Goal: Task Accomplishment & Management: Complete application form

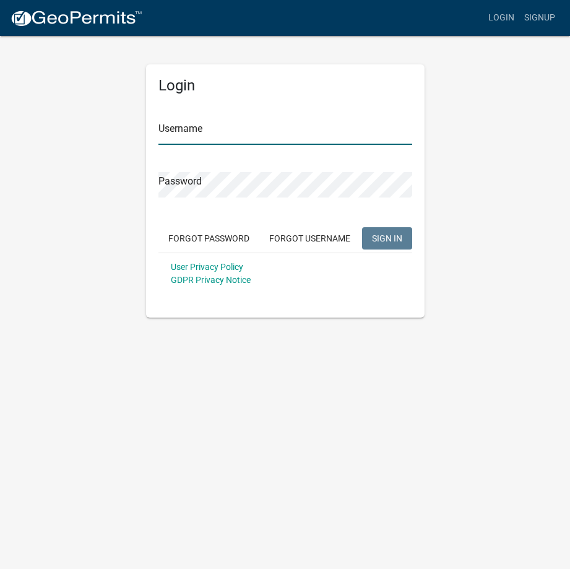
click at [189, 124] on input "Username" at bounding box center [285, 131] width 254 height 25
type input "KSKgeopermits"
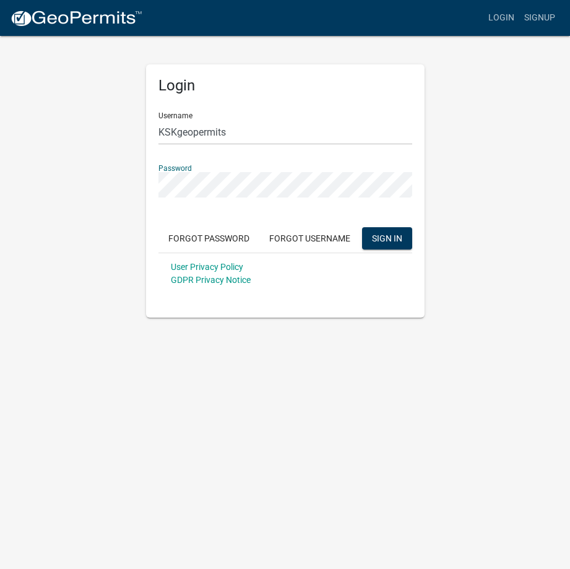
click at [362, 227] on button "SIGN IN" at bounding box center [387, 238] width 50 height 22
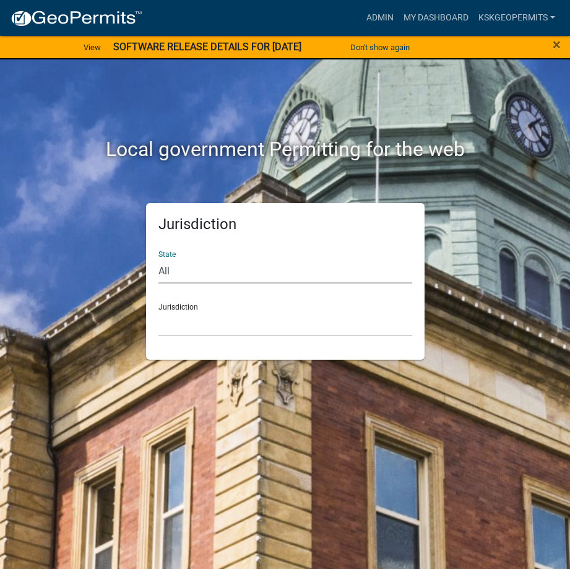
click at [171, 272] on select "All Colorado Georgia Indiana Iowa Kansas Minnesota Ohio South Carolina Wisconsin" at bounding box center [285, 270] width 254 height 25
select select "Indiana"
click at [158, 258] on select "All Colorado Georgia Indiana Iowa Kansas Minnesota Ohio South Carolina Wisconsin" at bounding box center [285, 270] width 254 height 25
click at [181, 317] on select "City of Charlestown, Indiana City of Jeffersonville, Indiana City of Logansport…" at bounding box center [285, 323] width 254 height 25
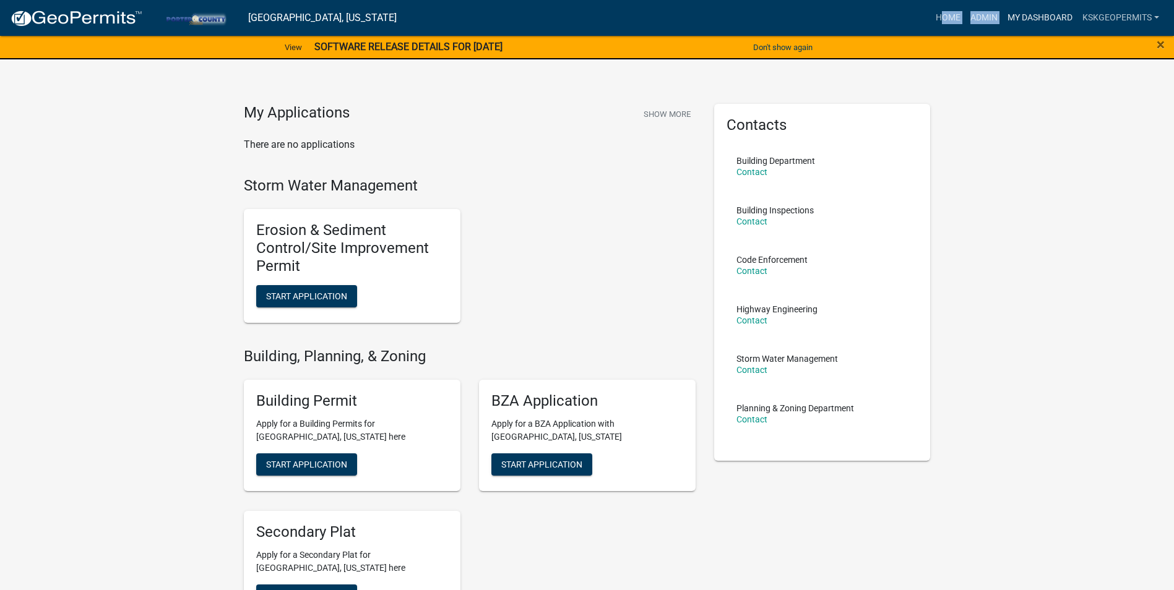
drag, startPoint x: 534, startPoint y: 9, endPoint x: 1006, endPoint y: 24, distance: 472.3
click at [569, 24] on div "Home Admin My Dashboard KSKgeopermits Admin Account Logout" at bounding box center [784, 18] width 757 height 24
click at [569, 16] on link "My Dashboard" at bounding box center [1039, 18] width 75 height 24
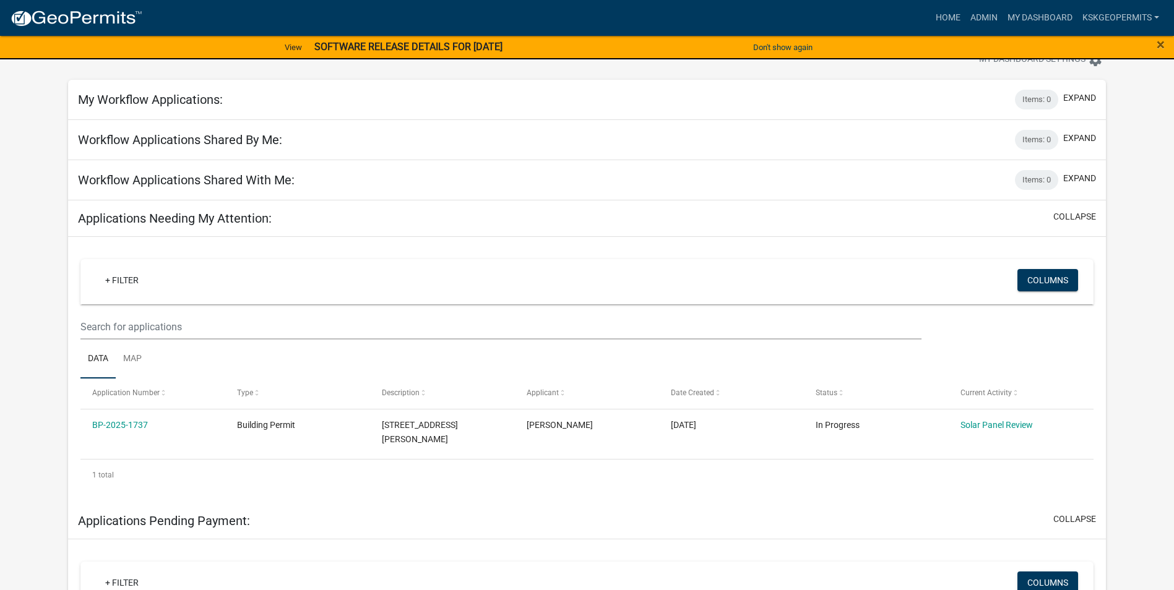
scroll to position [62, 0]
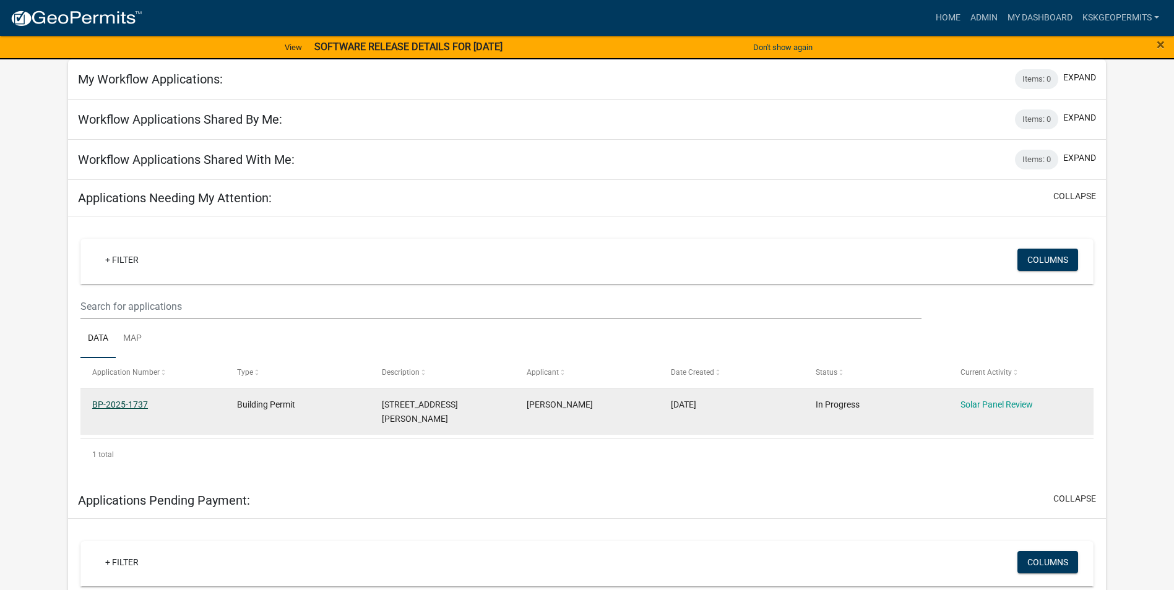
click at [121, 403] on link "BP-2025-1737" at bounding box center [120, 405] width 56 height 10
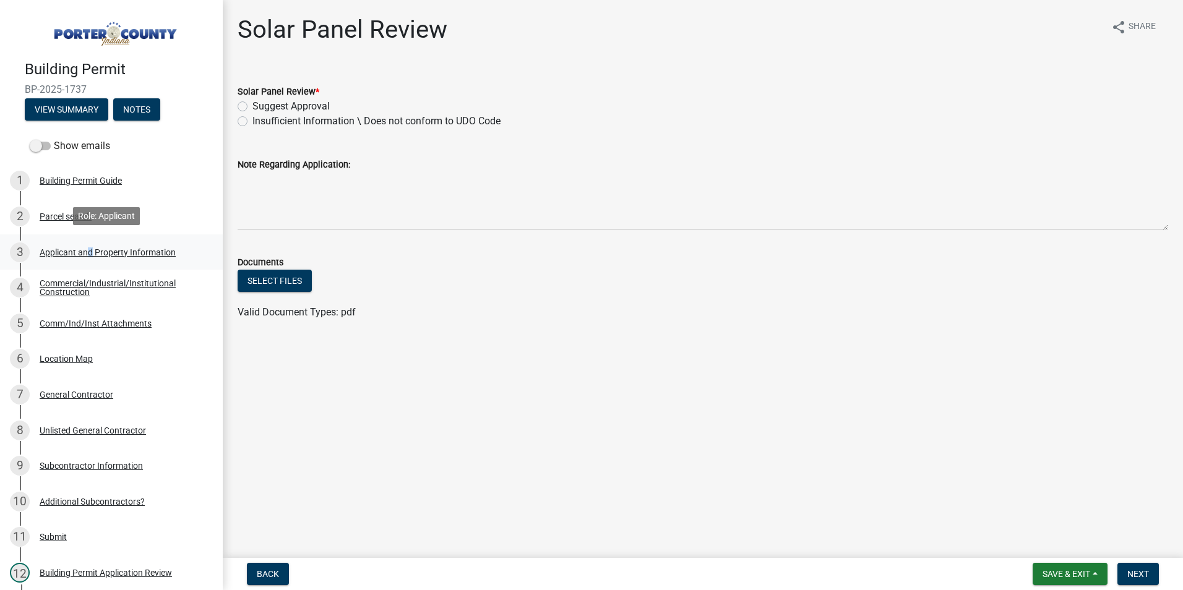
click at [86, 250] on div "Applicant and Property Information" at bounding box center [108, 252] width 136 height 9
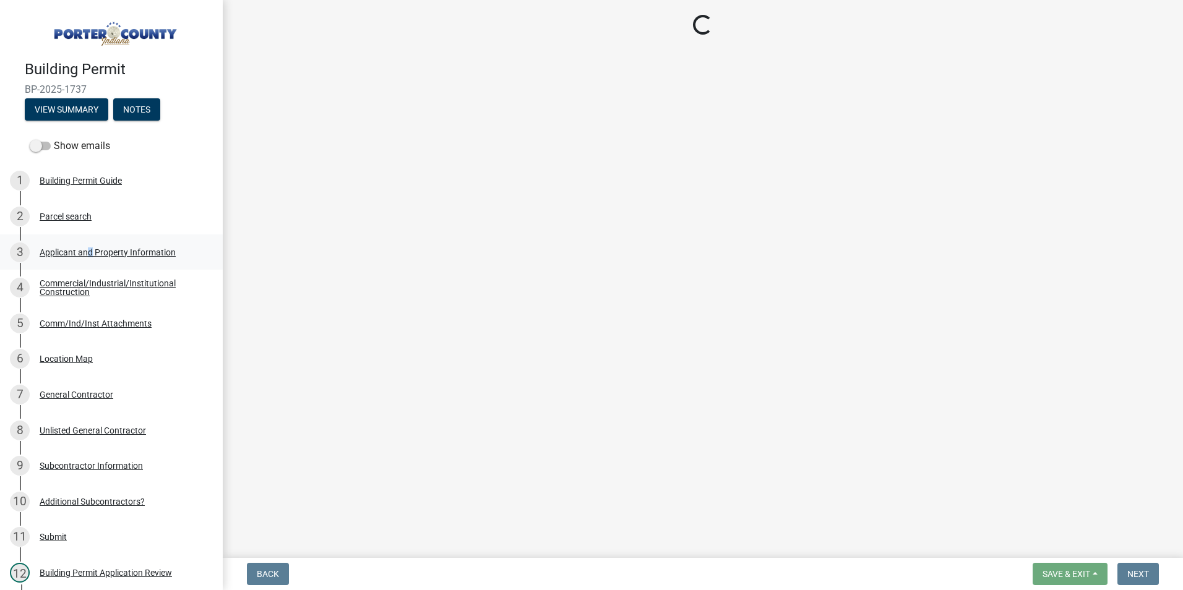
select select "6f5aa9ae-62ac-41bd-979a-9c71eae504cc"
select select "c796f995-08fe-487b-a20e-70ab553361d3"
select select "5b0bd147-faae-4a34-aa1b-5180dde0adcd"
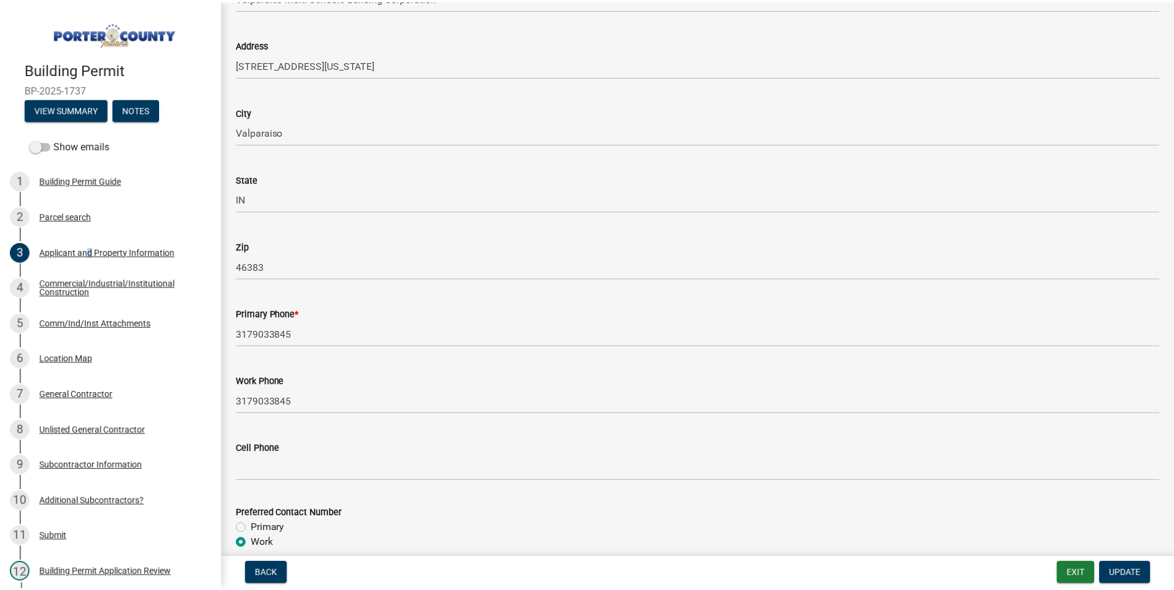
scroll to position [1485, 0]
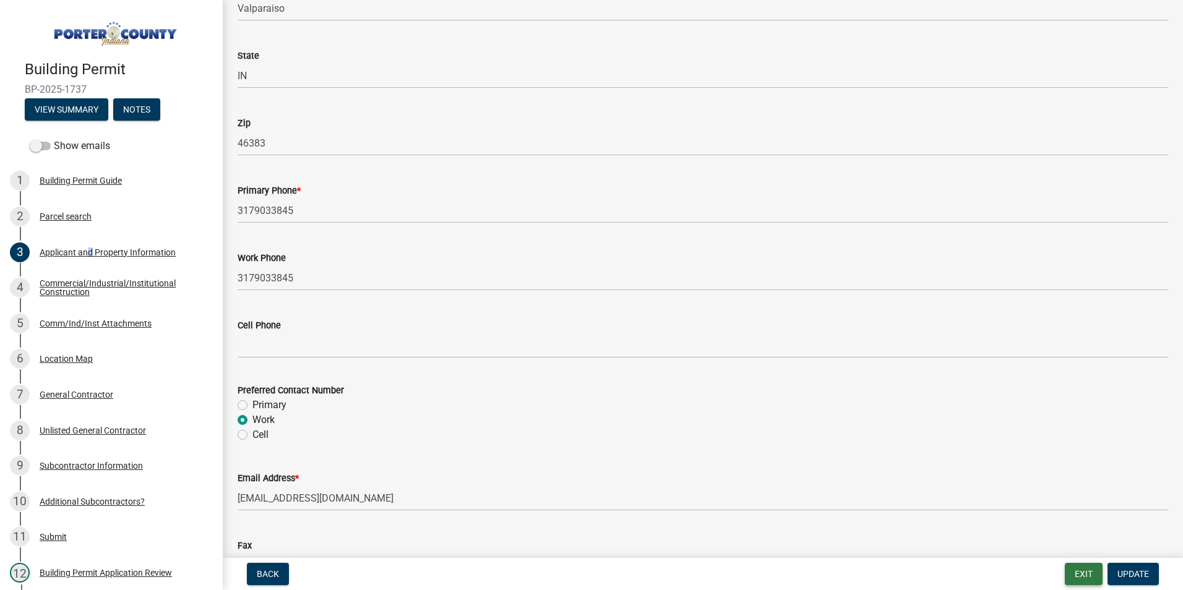
click at [569, 568] on button "Exit" at bounding box center [1084, 574] width 38 height 22
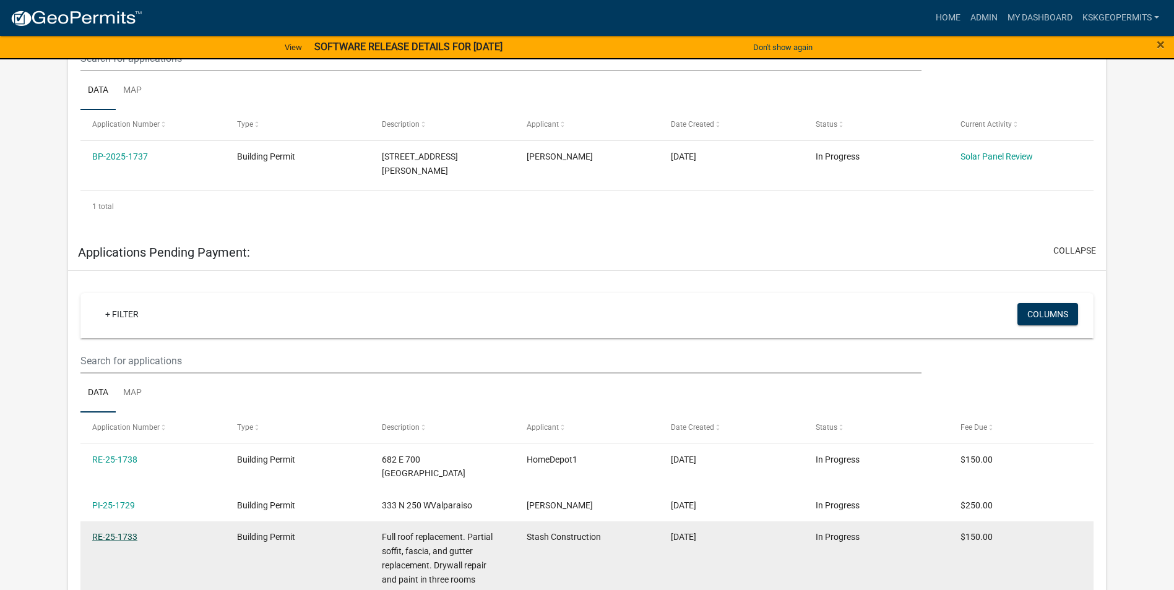
scroll to position [247, 0]
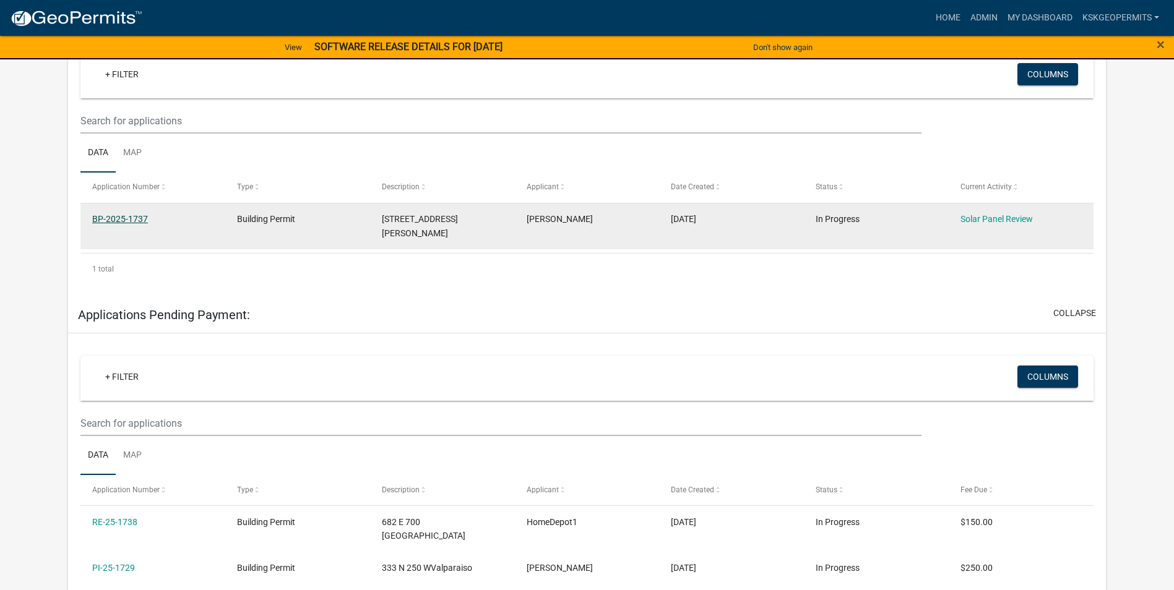
click at [126, 218] on link "BP-2025-1737" at bounding box center [120, 219] width 56 height 10
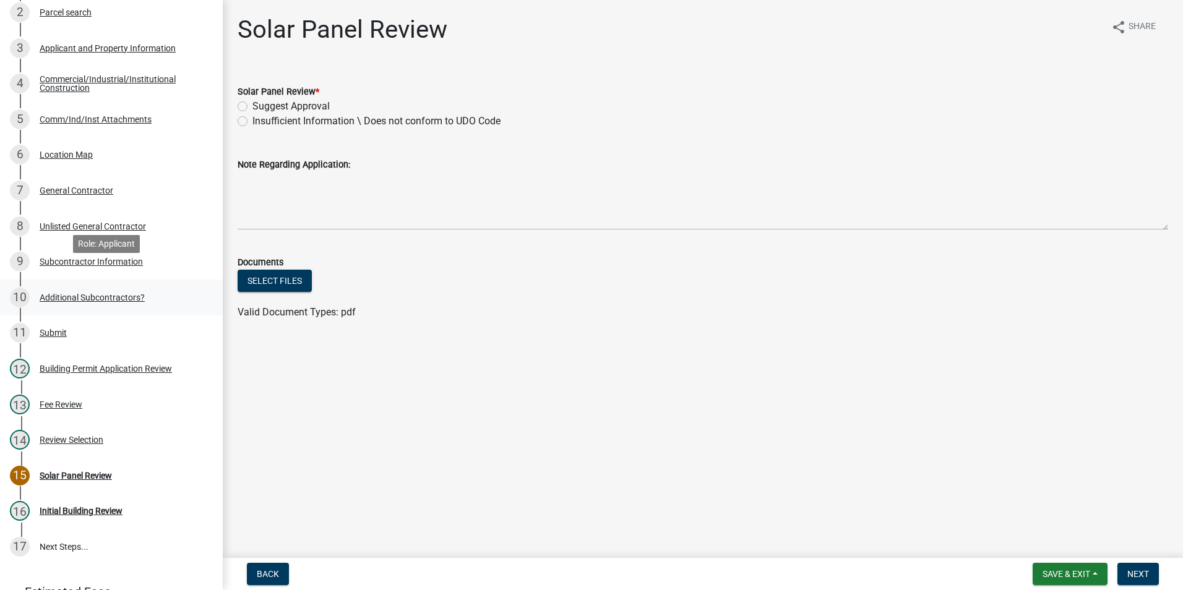
scroll to position [186, 0]
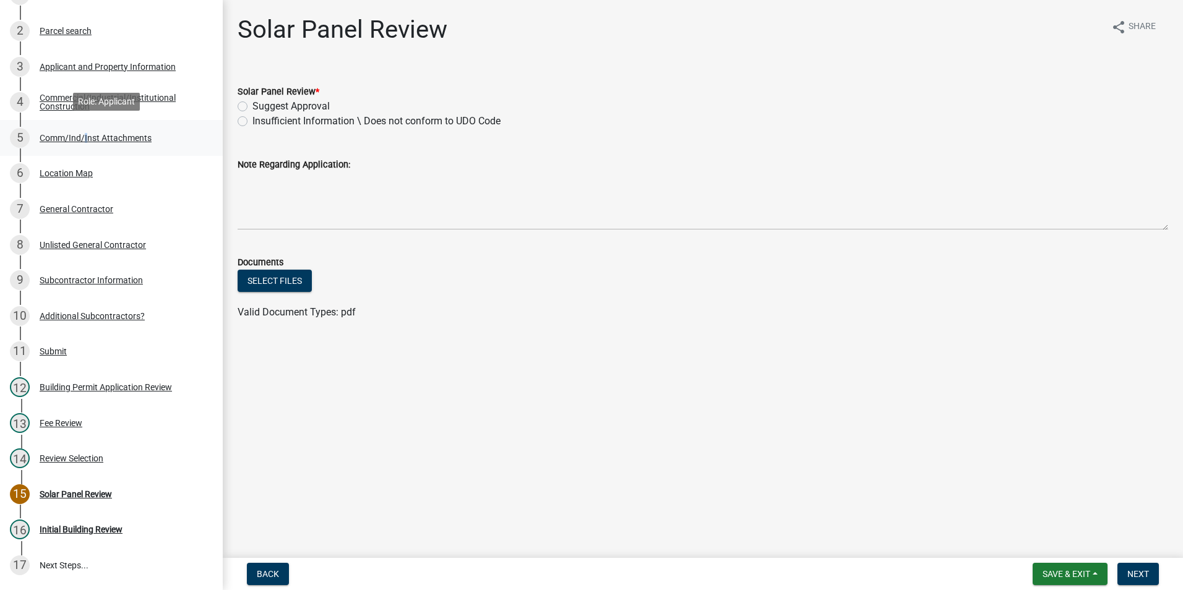
click at [83, 134] on div "Comm/Ind/Inst Attachments" at bounding box center [96, 138] width 112 height 9
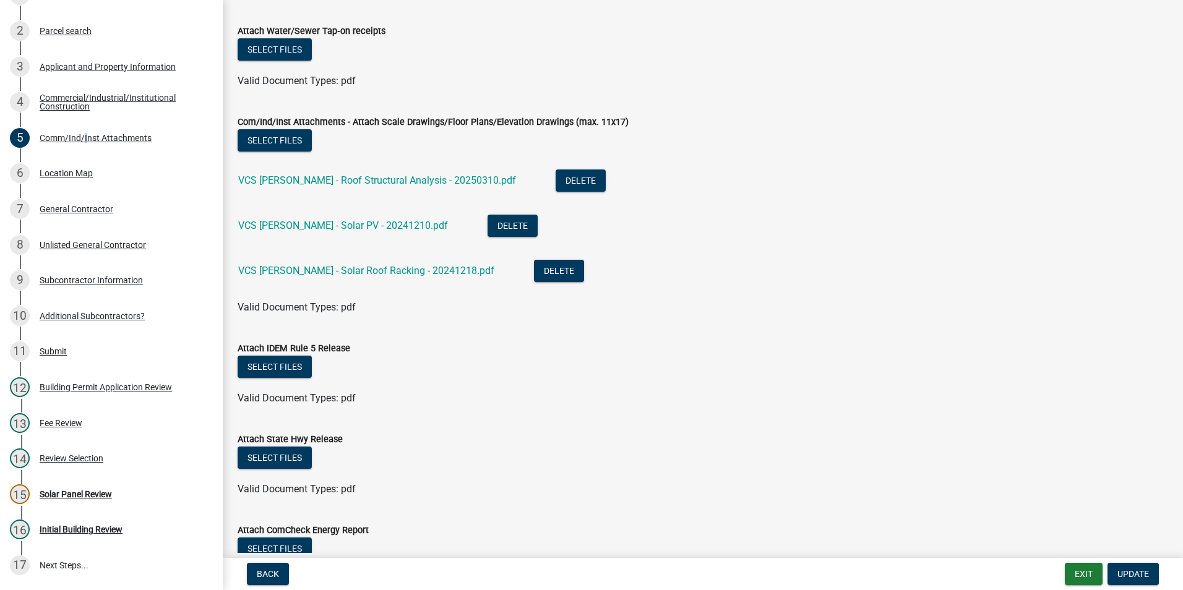
scroll to position [258, 0]
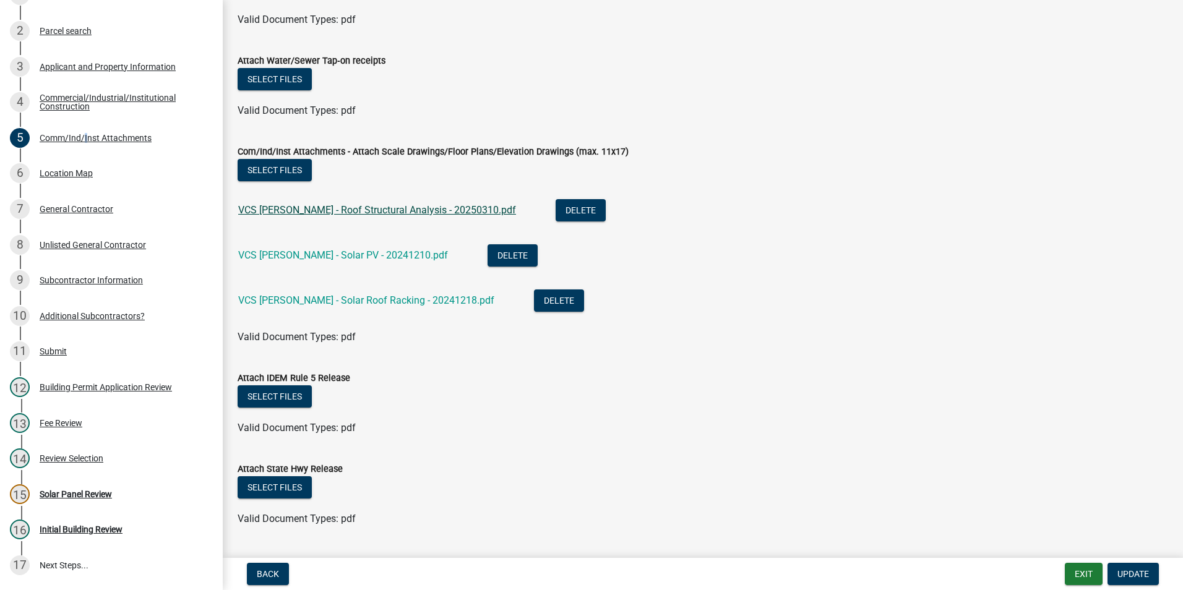
click at [300, 209] on link "VCS Heavilin - Roof Structural Analysis - 20250310.pdf" at bounding box center [377, 210] width 278 height 12
click at [319, 256] on link "VCS Heavilin - Solar PV - 20241210.pdf" at bounding box center [343, 255] width 210 height 12
click at [307, 299] on link "VCS Heavilin - Solar Roof Racking - 20241218.pdf" at bounding box center [366, 300] width 256 height 12
click at [338, 303] on link "VCS Heavilin - Solar Roof Racking - 20241218.pdf" at bounding box center [366, 300] width 256 height 12
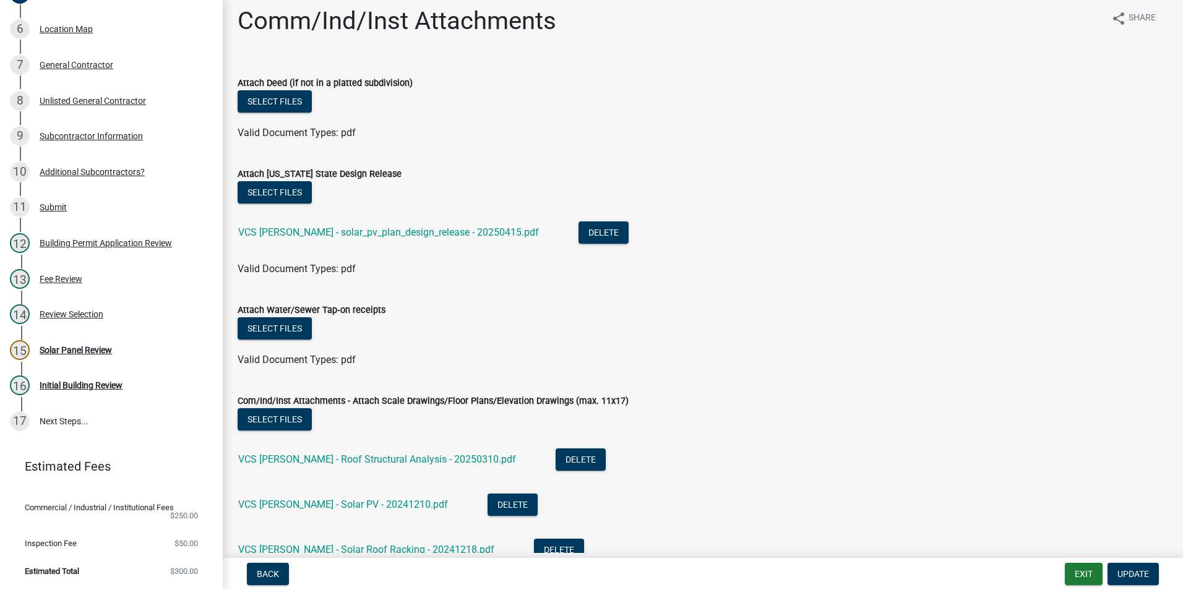
scroll to position [0, 0]
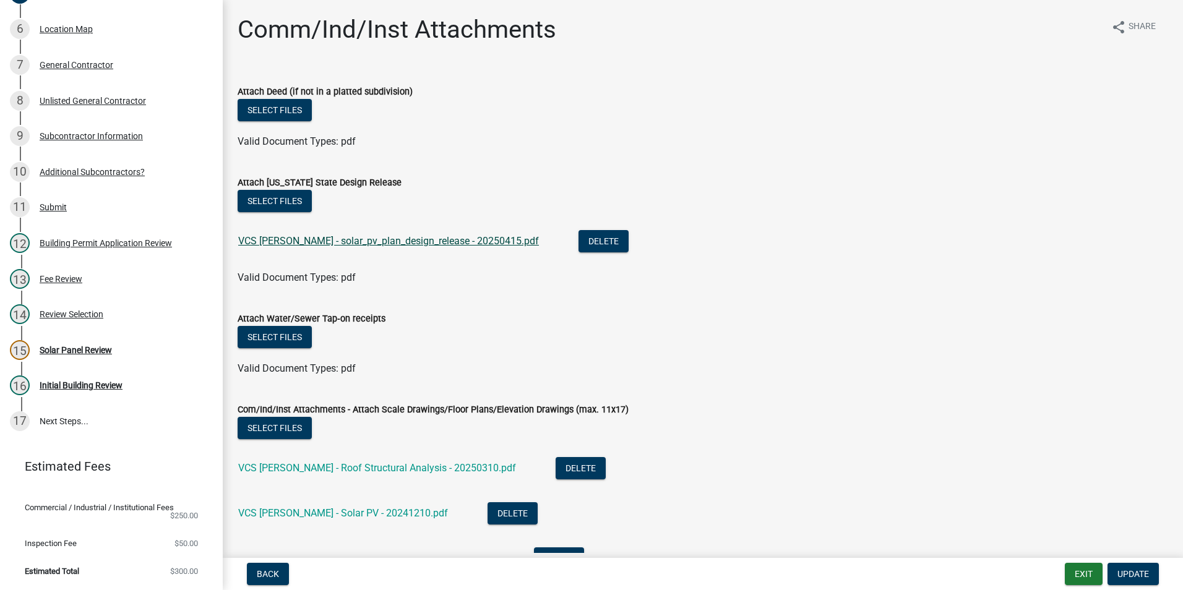
click at [294, 242] on link "VCS Heavilin - solar_pv_plan_design_release - 20250415.pdf" at bounding box center [388, 241] width 301 height 12
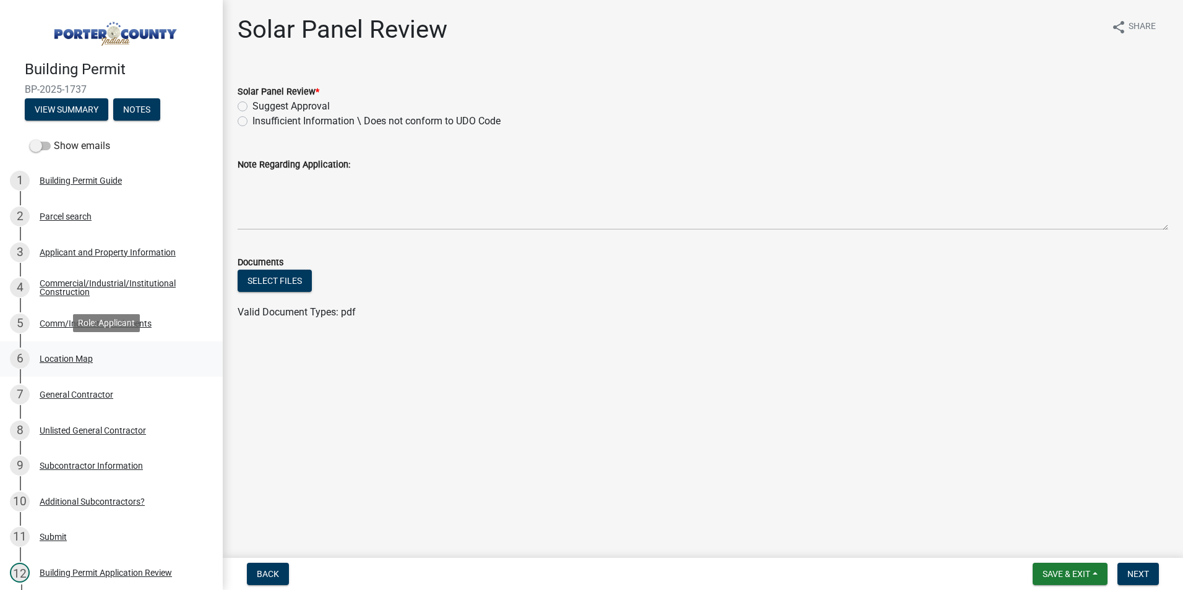
click at [74, 355] on div "Location Map" at bounding box center [66, 358] width 53 height 9
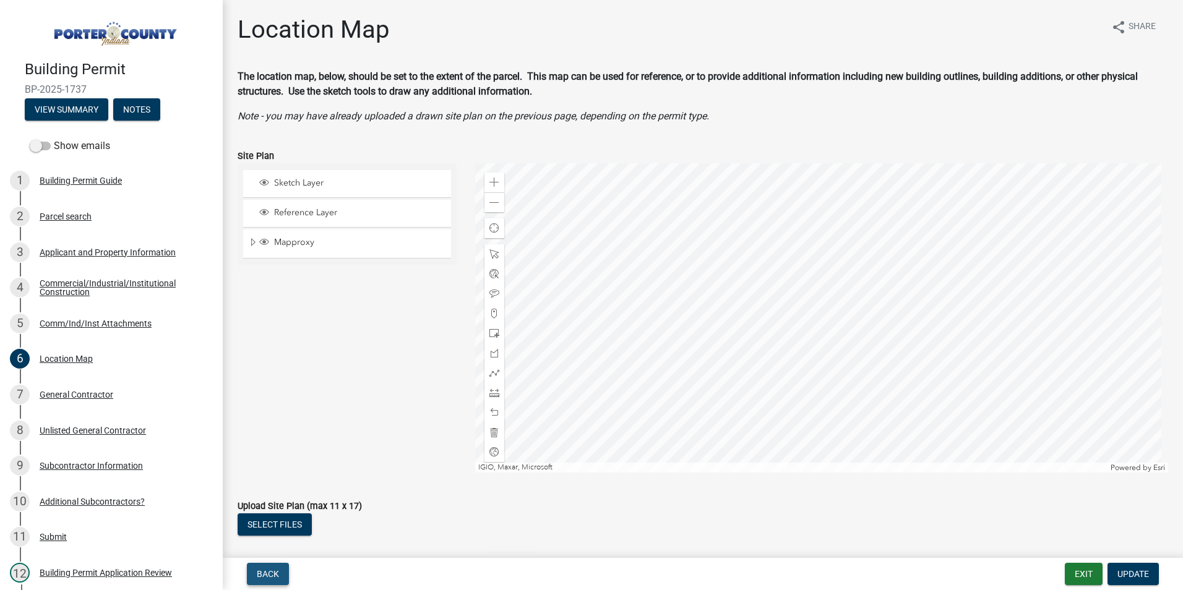
click at [268, 573] on span "Back" at bounding box center [268, 574] width 22 height 10
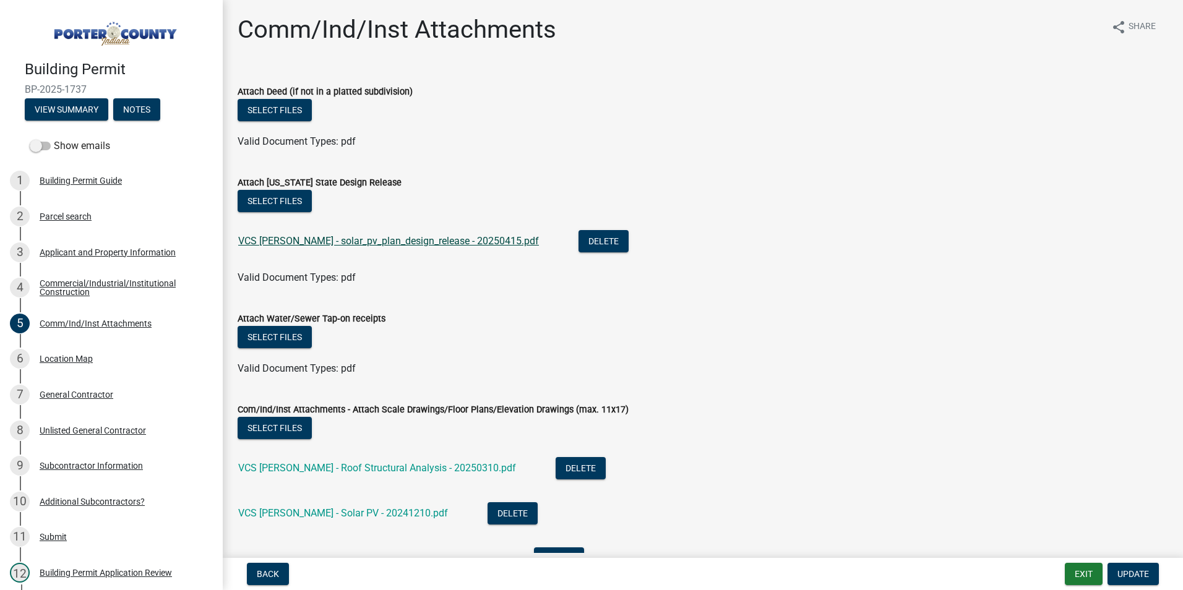
click at [325, 239] on link "VCS [PERSON_NAME] - solar_pv_plan_design_release - 20250415.pdf" at bounding box center [388, 241] width 301 height 12
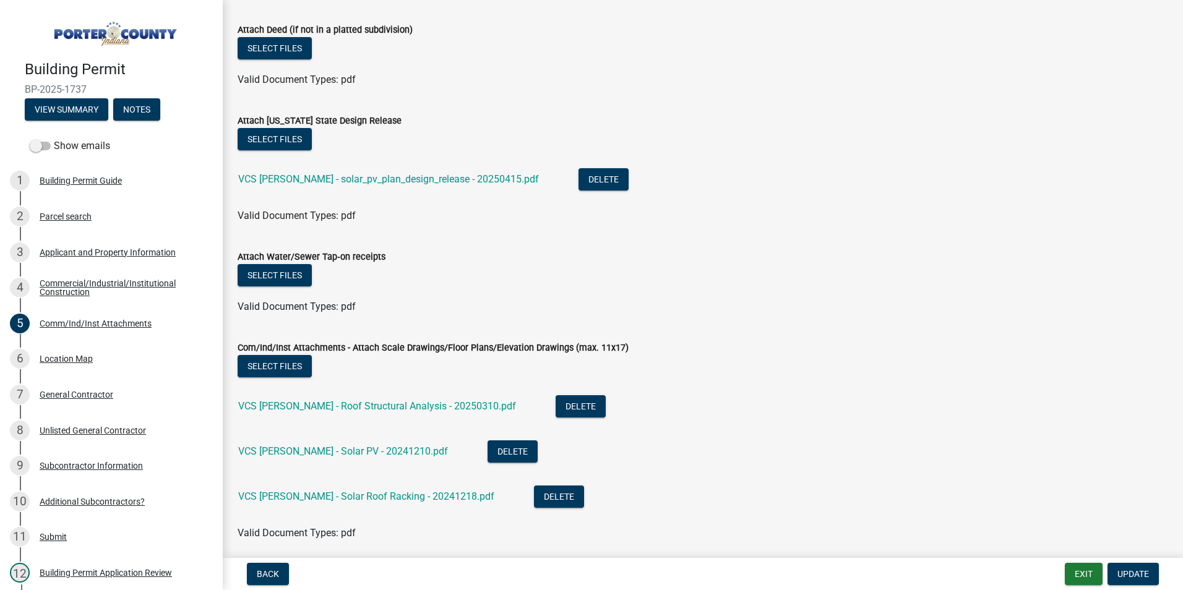
scroll to position [124, 0]
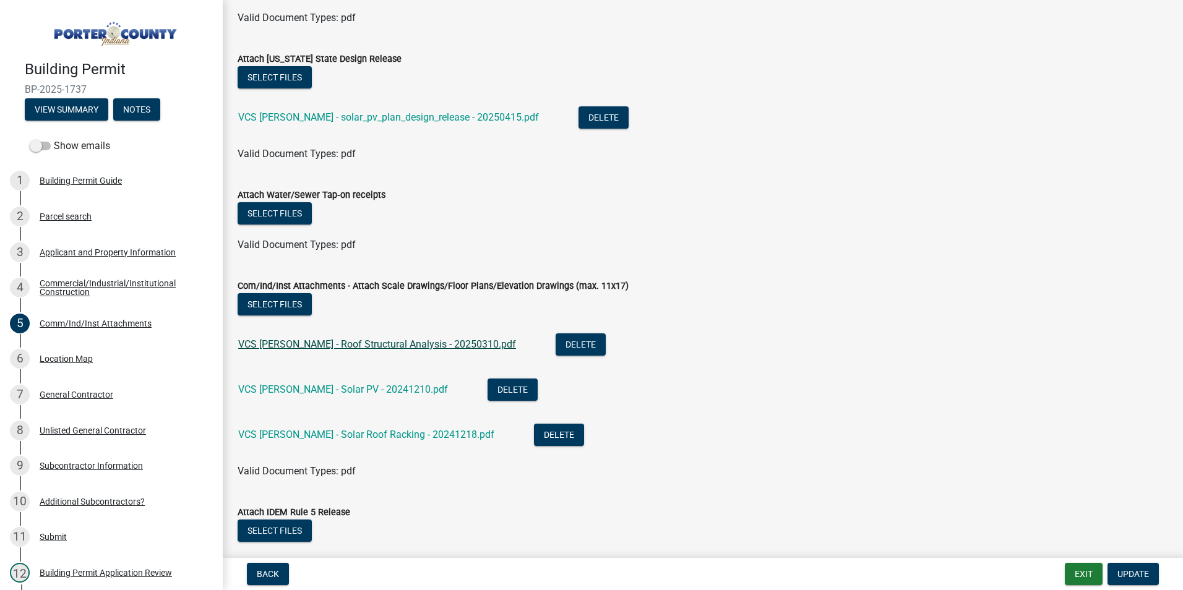
click at [348, 342] on link "VCS Heavilin - Roof Structural Analysis - 20250310.pdf" at bounding box center [377, 344] width 278 height 12
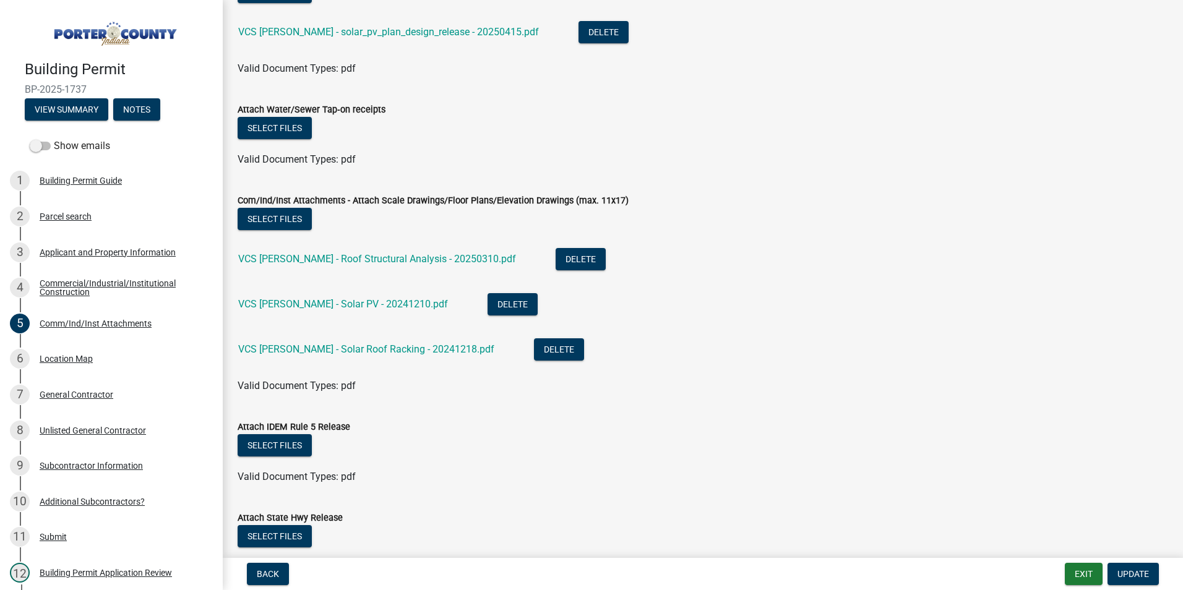
scroll to position [247, 0]
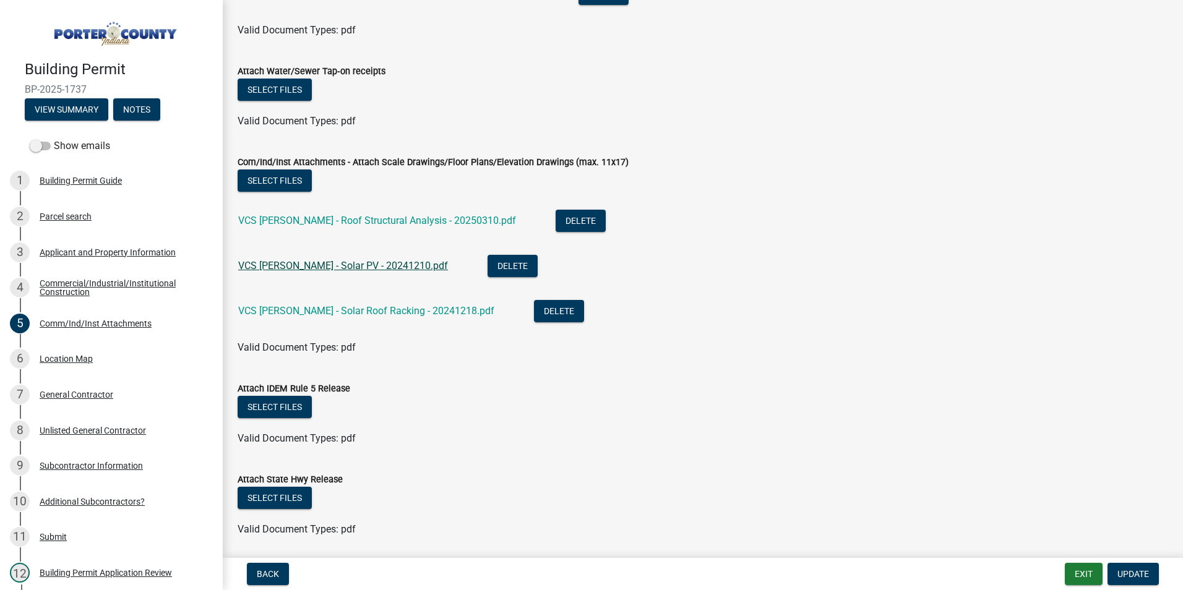
click at [332, 267] on link "VCS Heavilin - Solar PV - 20241210.pdf" at bounding box center [343, 266] width 210 height 12
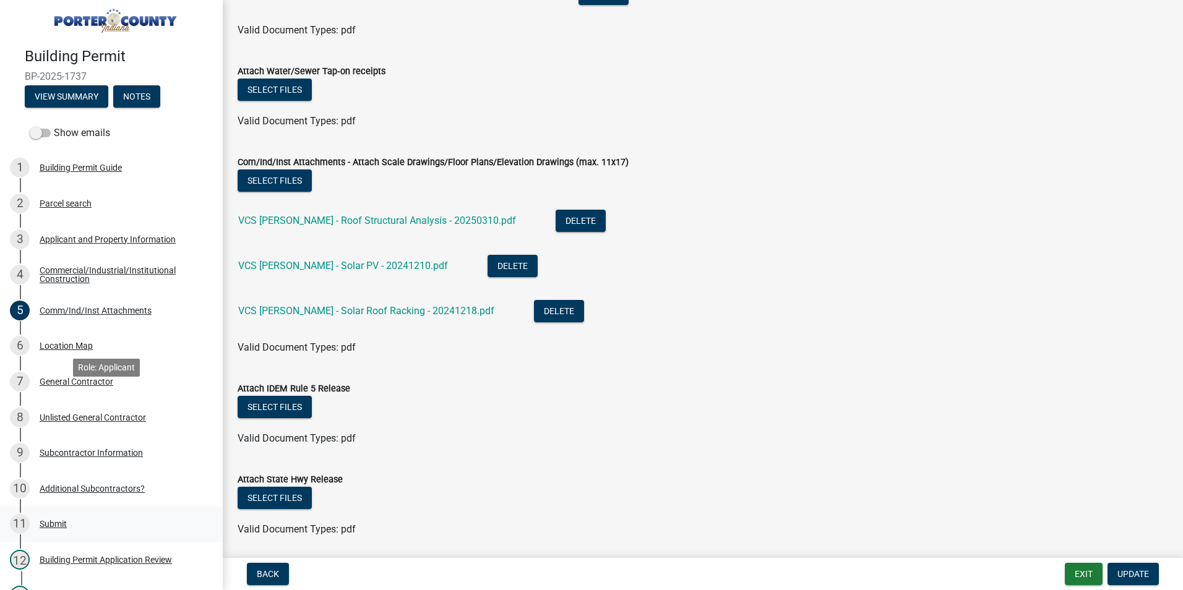
scroll to position [0, 0]
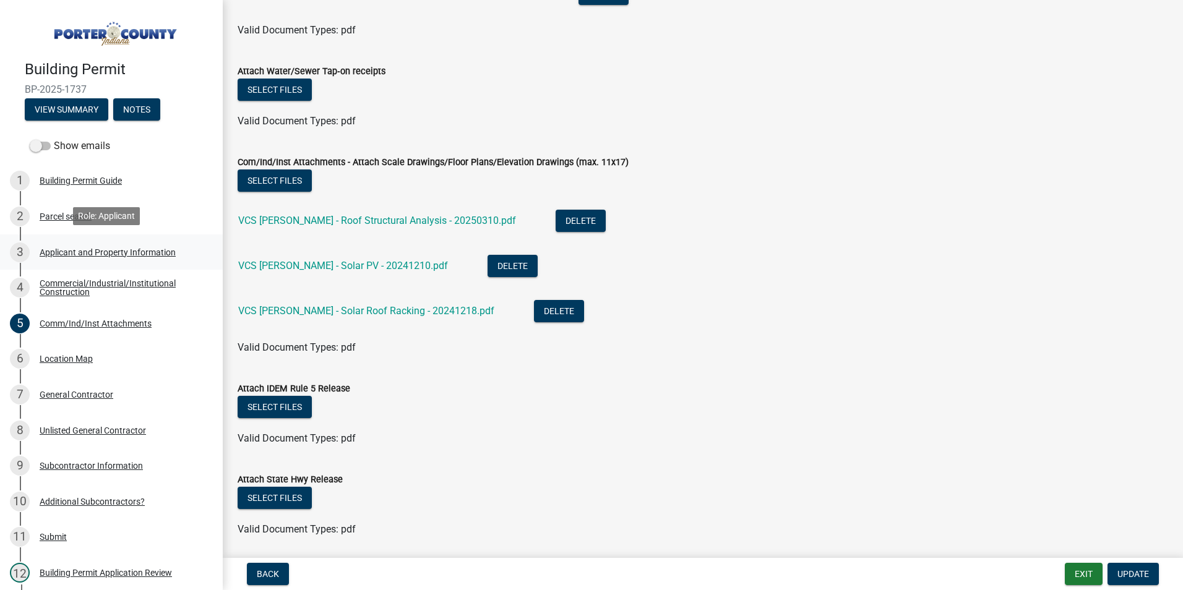
click at [84, 251] on div "Applicant and Property Information" at bounding box center [108, 252] width 136 height 9
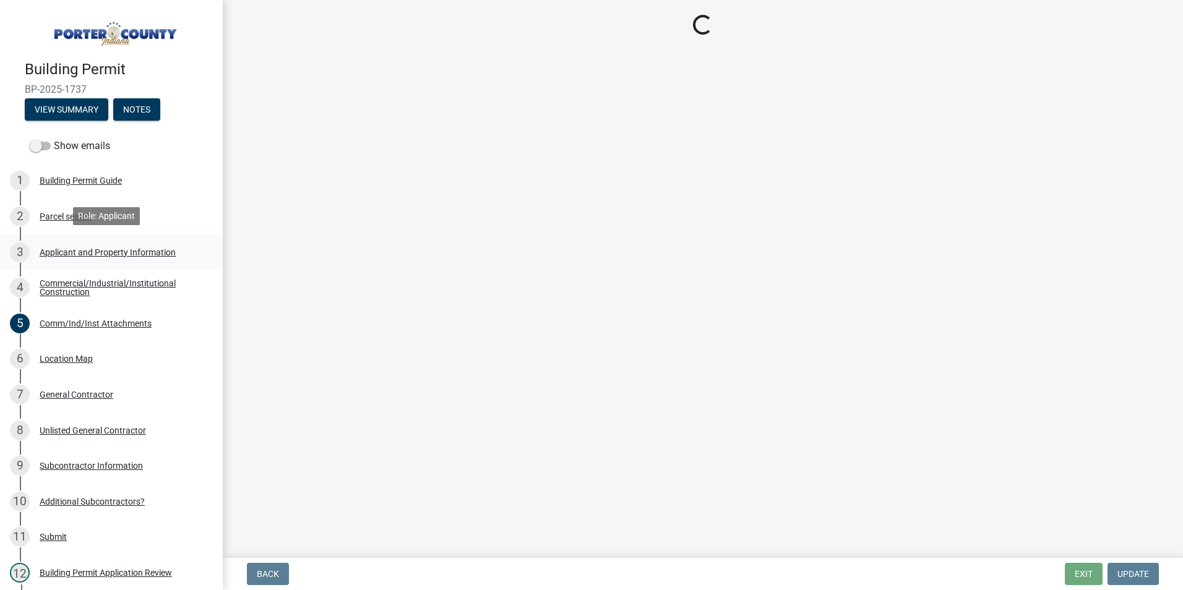
select select "6f5aa9ae-62ac-41bd-979a-9c71eae504cc"
select select "c796f995-08fe-487b-a20e-70ab553361d3"
select select "5b0bd147-faae-4a34-aa1b-5180dde0adcd"
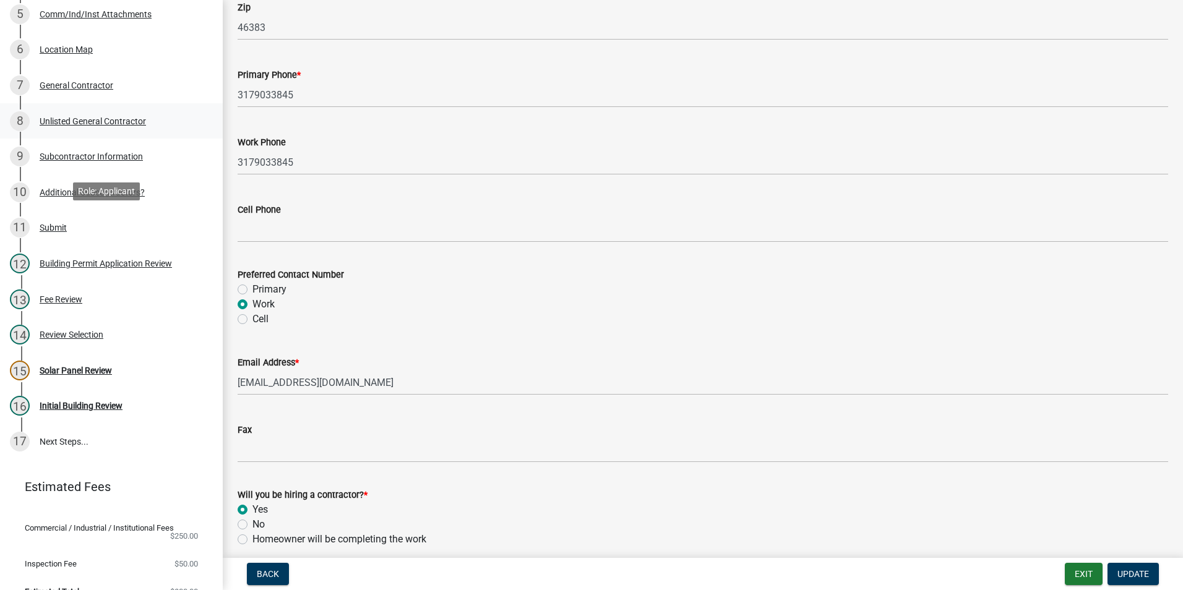
scroll to position [336, 0]
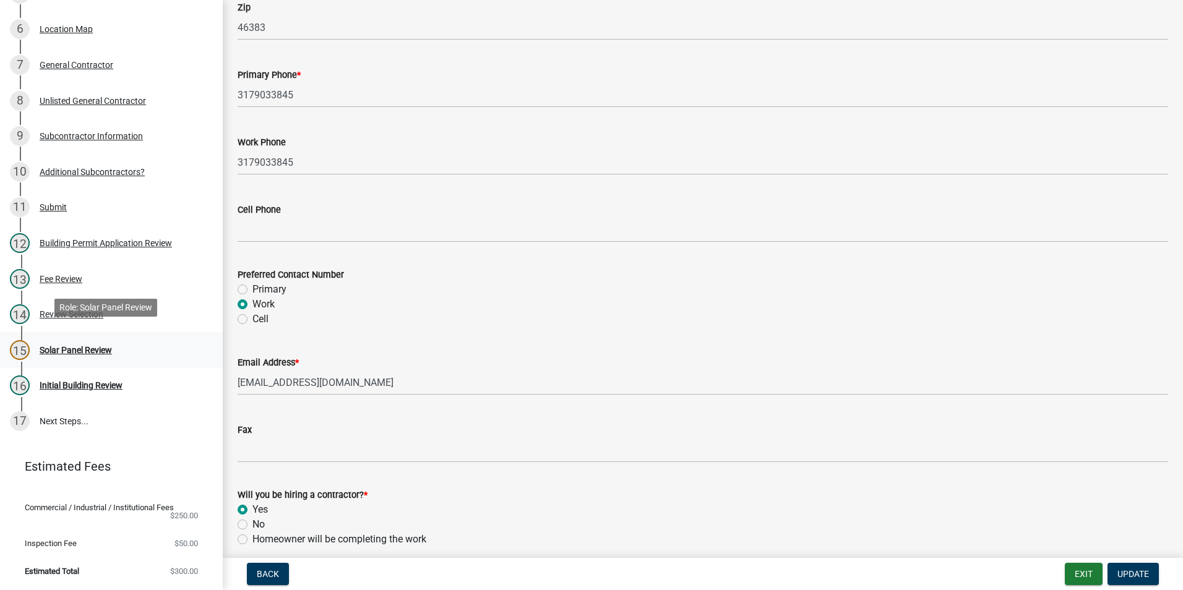
click at [79, 346] on div "Solar Panel Review" at bounding box center [76, 350] width 72 height 9
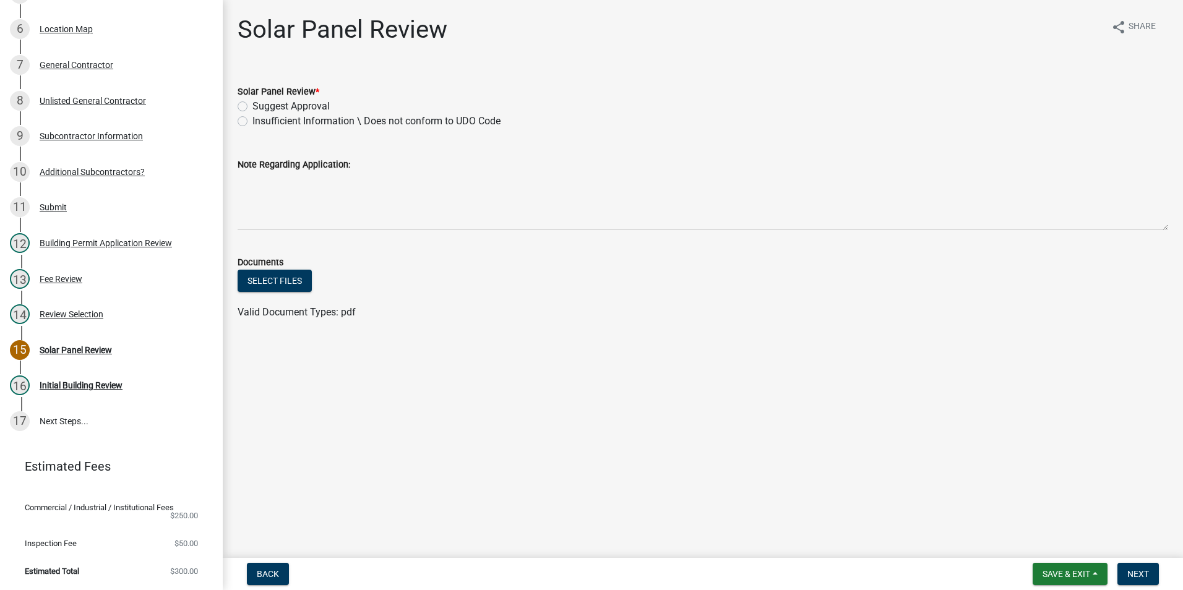
click at [252, 108] on label "Suggest Approval" at bounding box center [290, 106] width 77 height 15
click at [252, 107] on input "Suggest Approval" at bounding box center [256, 103] width 8 height 8
radio input "true"
click at [1136, 572] on span "Next" at bounding box center [1138, 574] width 22 height 10
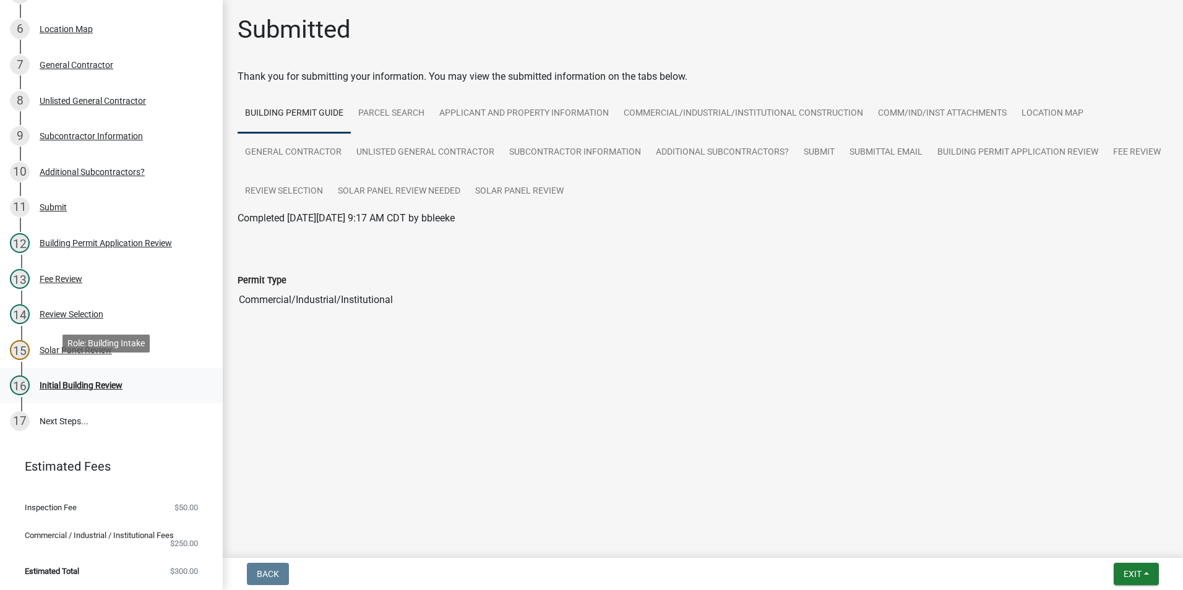
click at [75, 381] on div "Initial Building Review" at bounding box center [81, 385] width 83 height 9
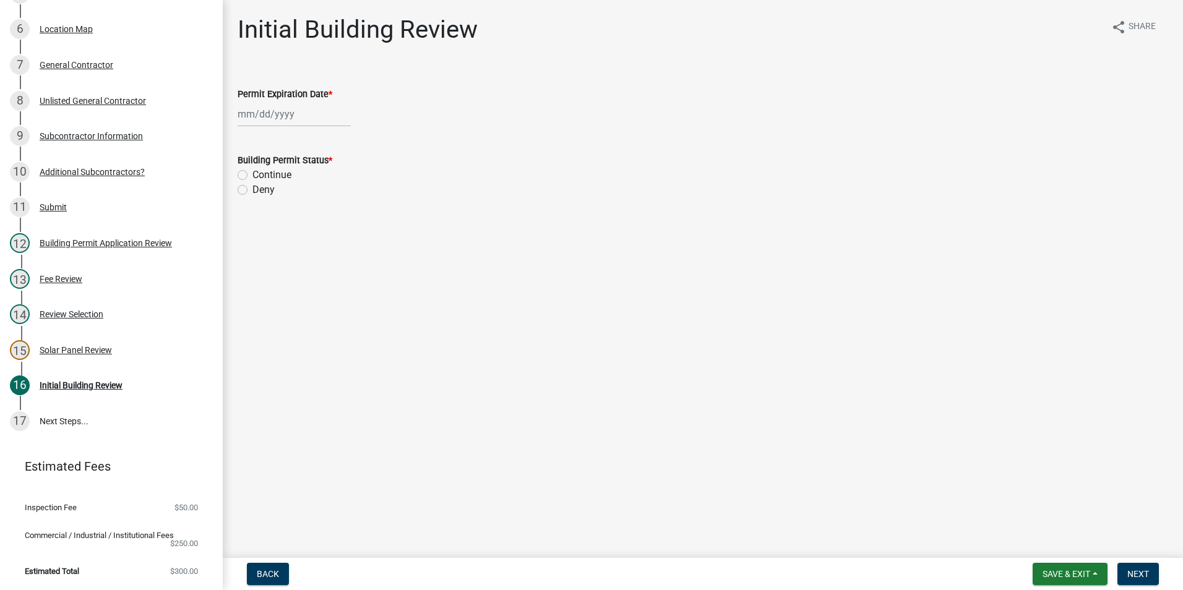
select select "9"
select select "2025"
click at [242, 114] on div "Jan Feb Mar Apr May Jun Jul Aug Sep Oct Nov Dec 1525 1526 1527 1528 1529 1530 1…" at bounding box center [294, 113] width 113 height 25
click at [369, 140] on span "Next month" at bounding box center [368, 139] width 9 height 9
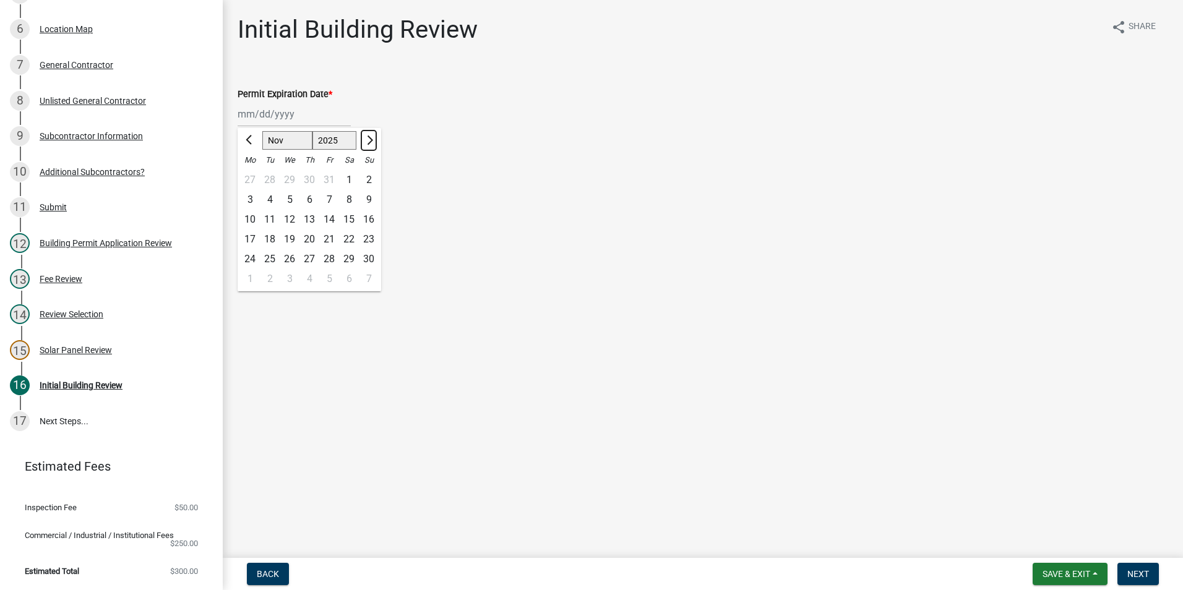
click at [369, 140] on span "Next month" at bounding box center [368, 139] width 9 height 9
select select "1"
select select "2026"
click at [369, 140] on span "Next month" at bounding box center [368, 139] width 9 height 9
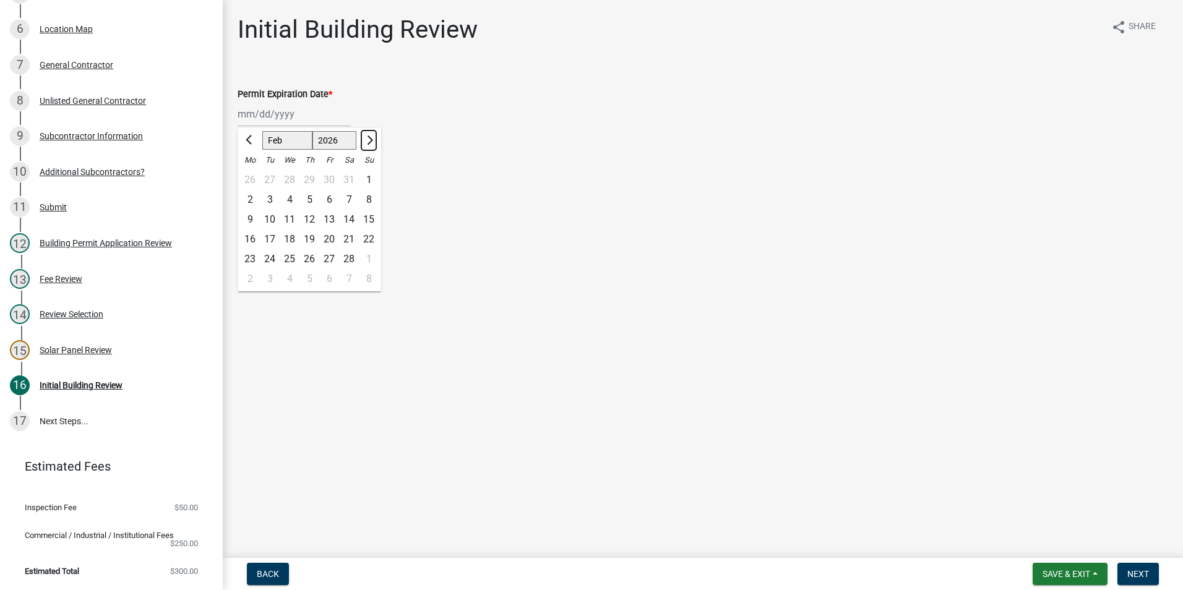
click at [369, 140] on span "Next month" at bounding box center [368, 139] width 9 height 9
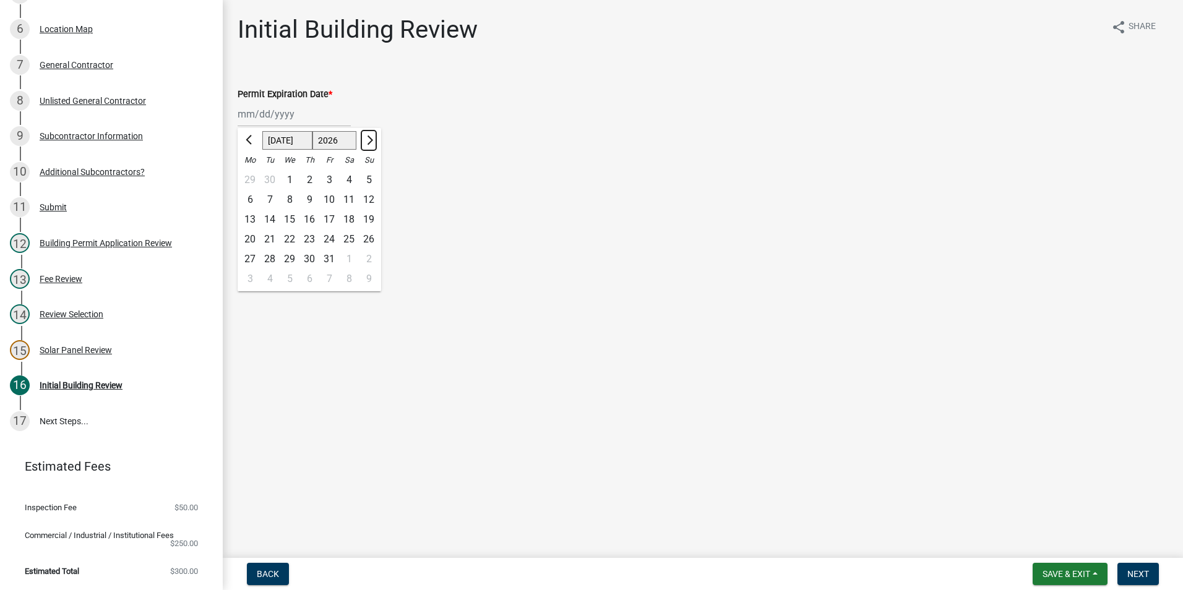
click at [369, 140] on span "Next month" at bounding box center [368, 139] width 9 height 9
select select "9"
click at [311, 197] on div "10" at bounding box center [309, 200] width 20 height 20
type input "09/10/2026"
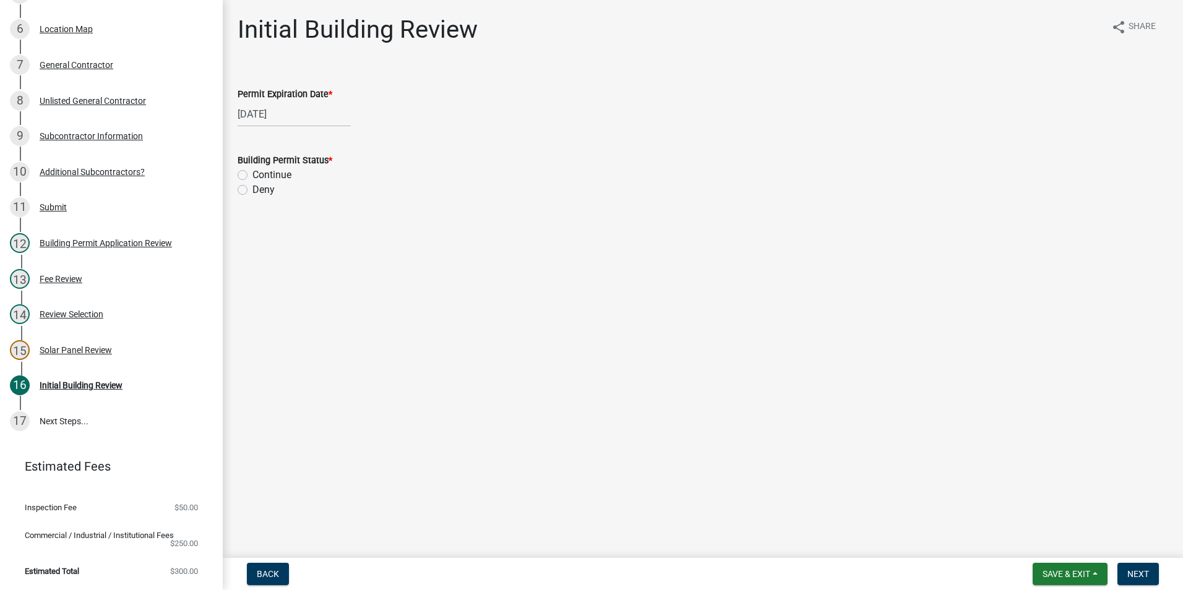
click at [252, 174] on label "Continue" at bounding box center [271, 175] width 39 height 15
click at [252, 174] on input "Continue" at bounding box center [256, 172] width 8 height 8
radio input "true"
click at [1136, 570] on span "Next" at bounding box center [1138, 574] width 22 height 10
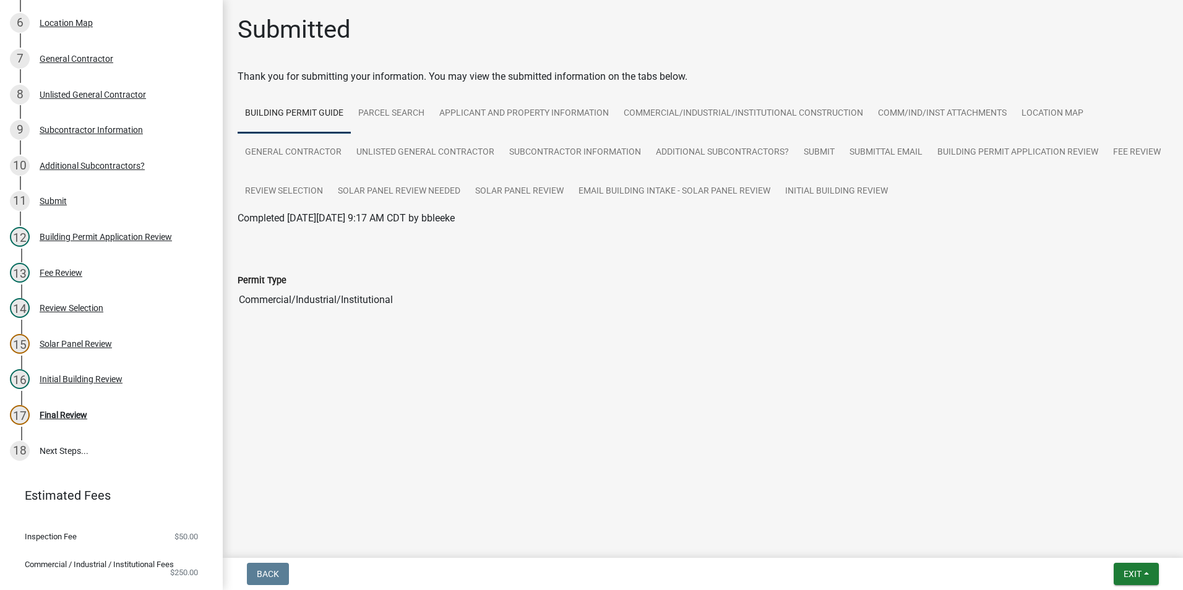
scroll to position [371, 0]
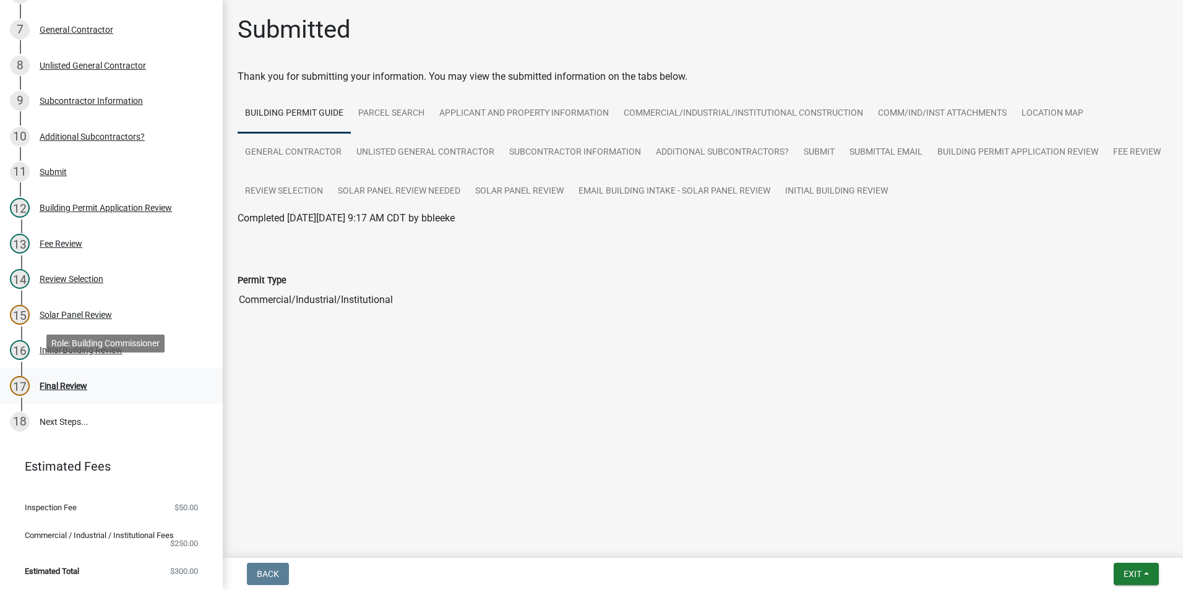
click at [72, 382] on div "Final Review" at bounding box center [64, 386] width 48 height 9
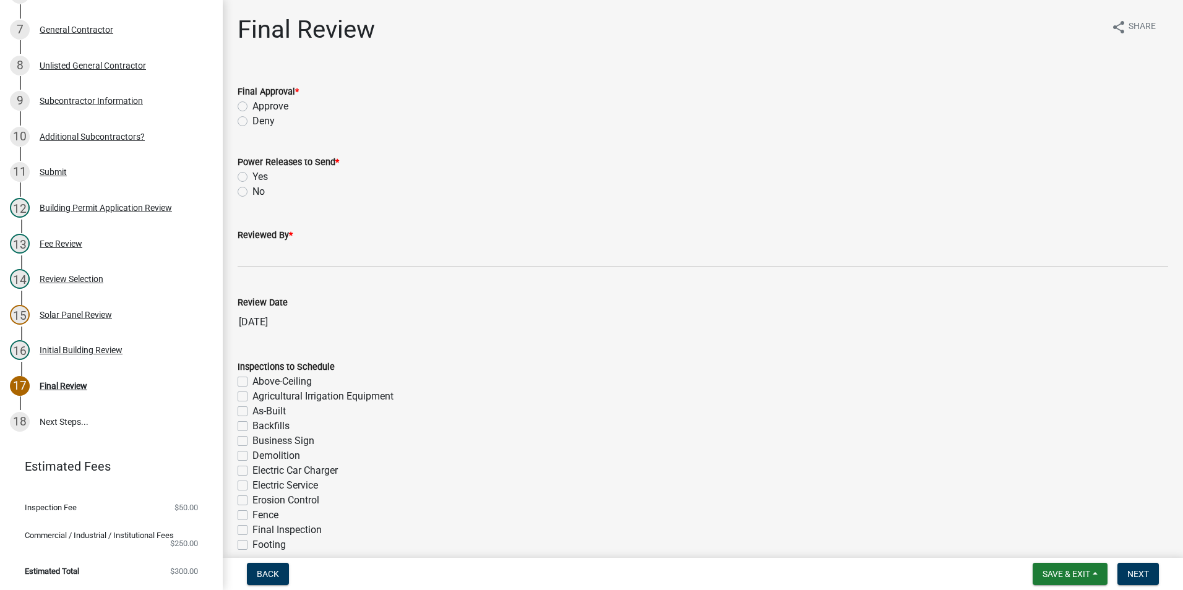
click at [252, 107] on label "Approve" at bounding box center [270, 106] width 36 height 15
click at [252, 107] on input "Approve" at bounding box center [256, 103] width 8 height 8
radio input "true"
click at [252, 177] on label "Yes" at bounding box center [259, 177] width 15 height 15
click at [252, 177] on input "Yes" at bounding box center [256, 174] width 8 height 8
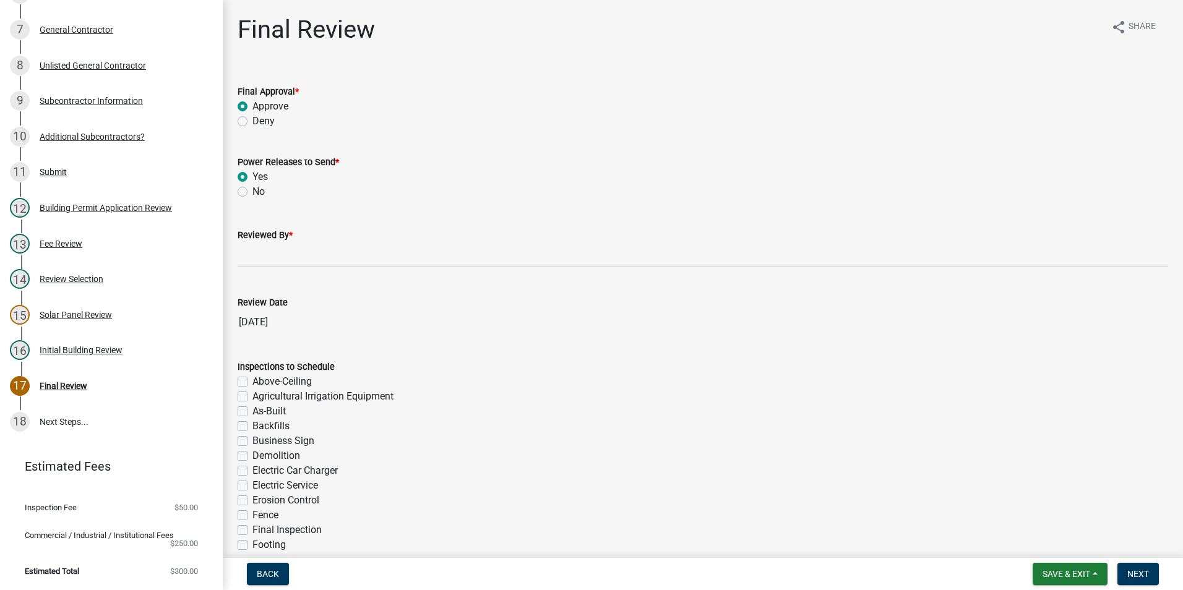
radio input "true"
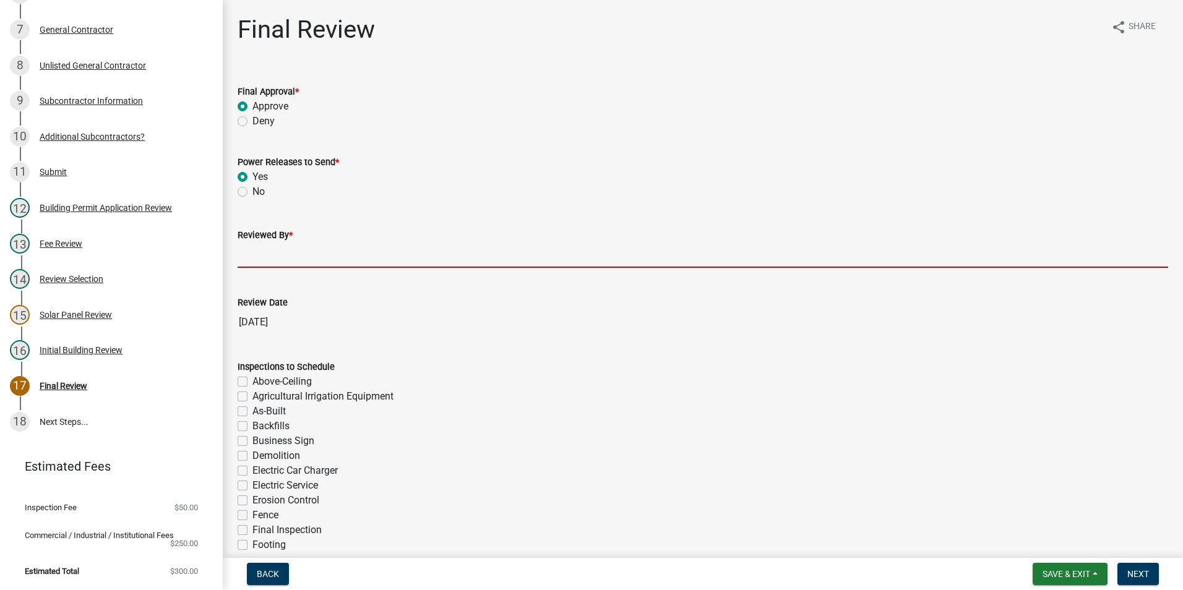
click at [292, 256] on input "Reviewed By *" at bounding box center [703, 255] width 930 height 25
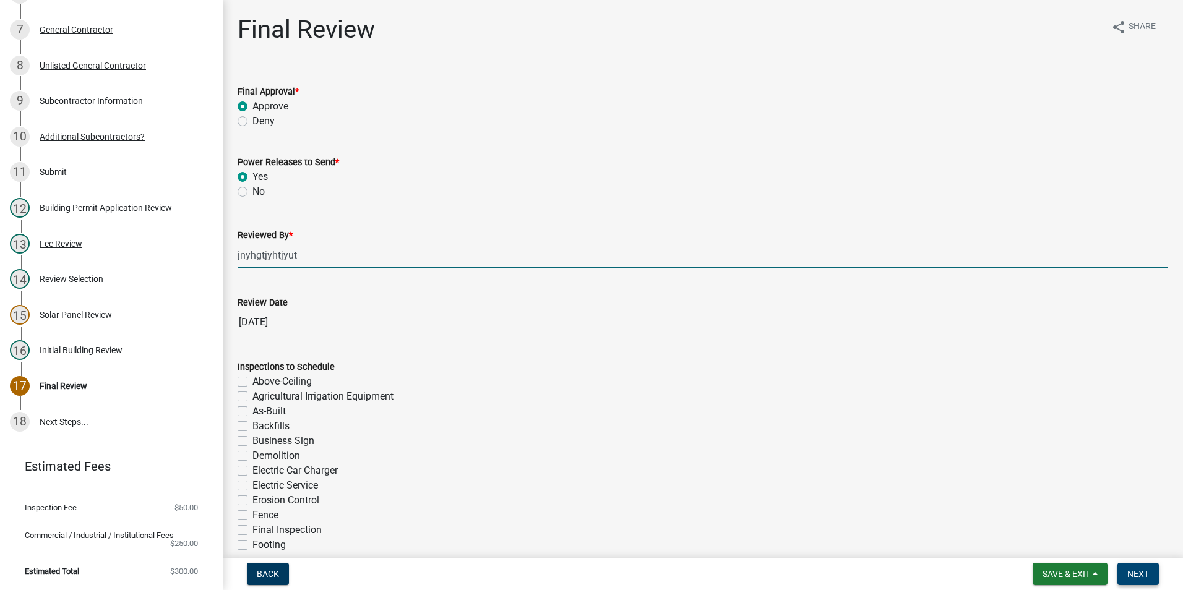
type input "jnyhgtjyhtjyut"
click at [1140, 576] on span "Next" at bounding box center [1138, 574] width 22 height 10
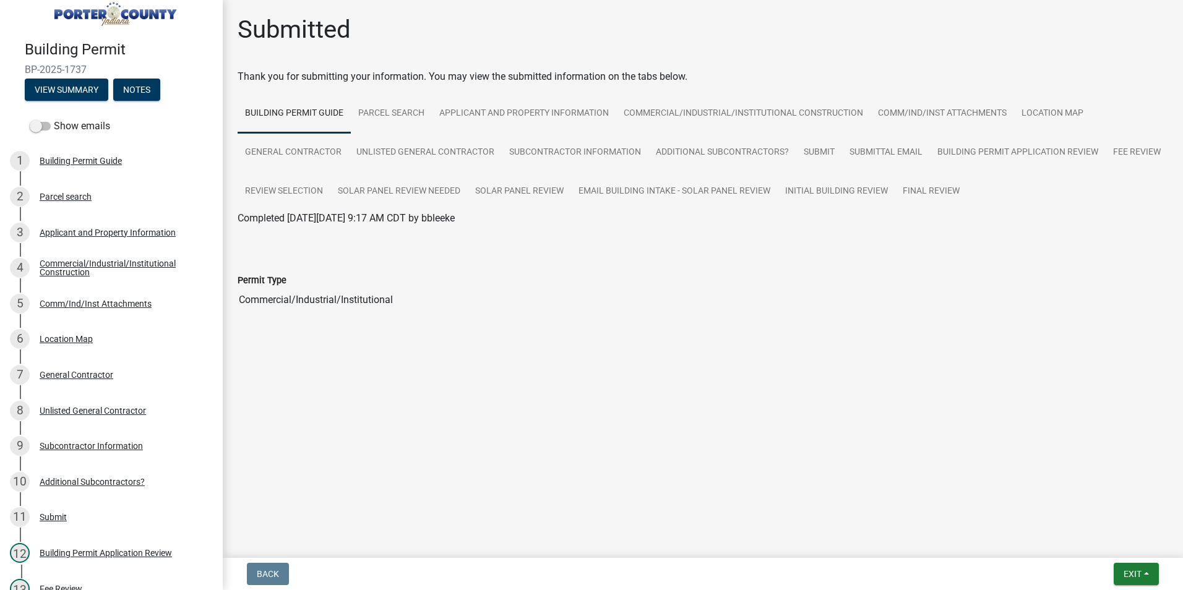
scroll to position [0, 0]
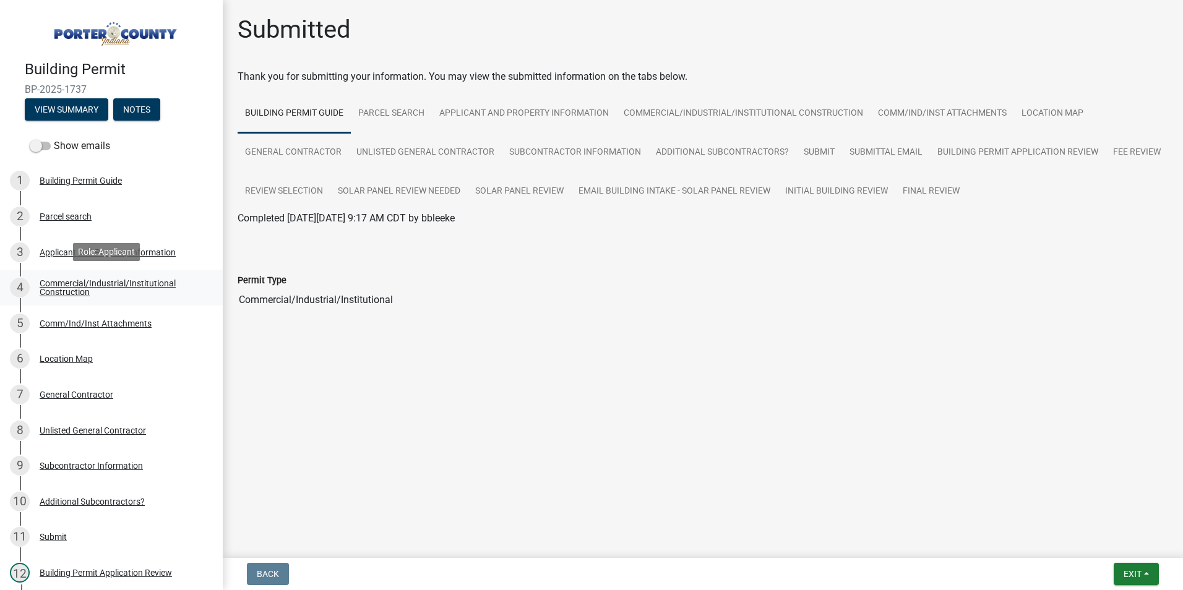
click at [99, 280] on div "Commercial/Industrial/Institutional Construction" at bounding box center [121, 287] width 163 height 17
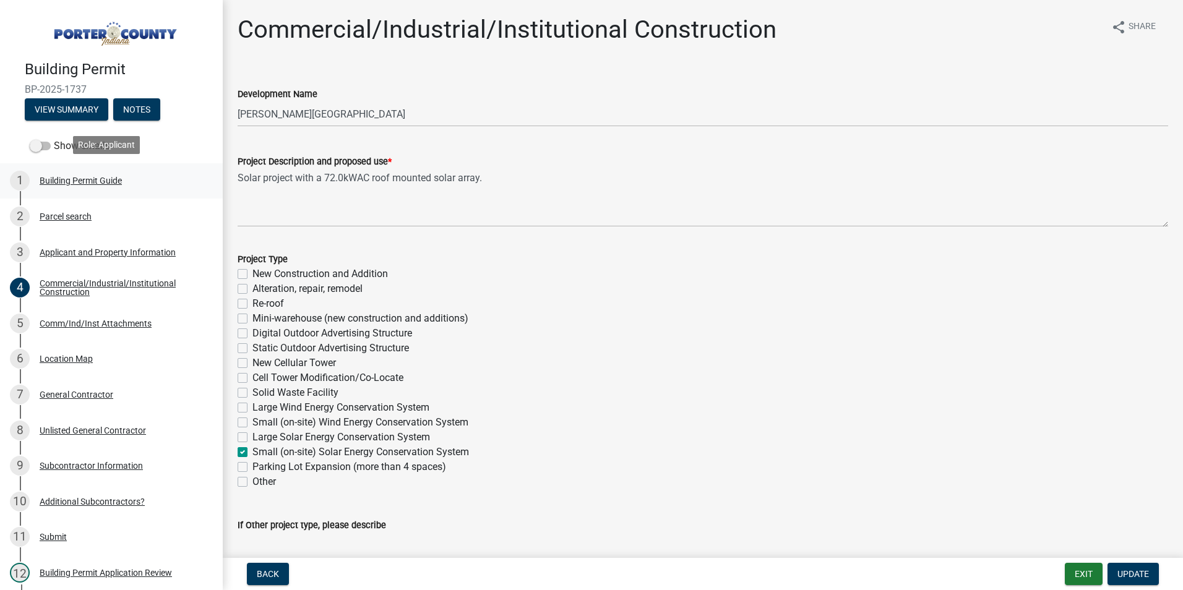
click at [88, 178] on div "Building Permit Guide" at bounding box center [81, 180] width 82 height 9
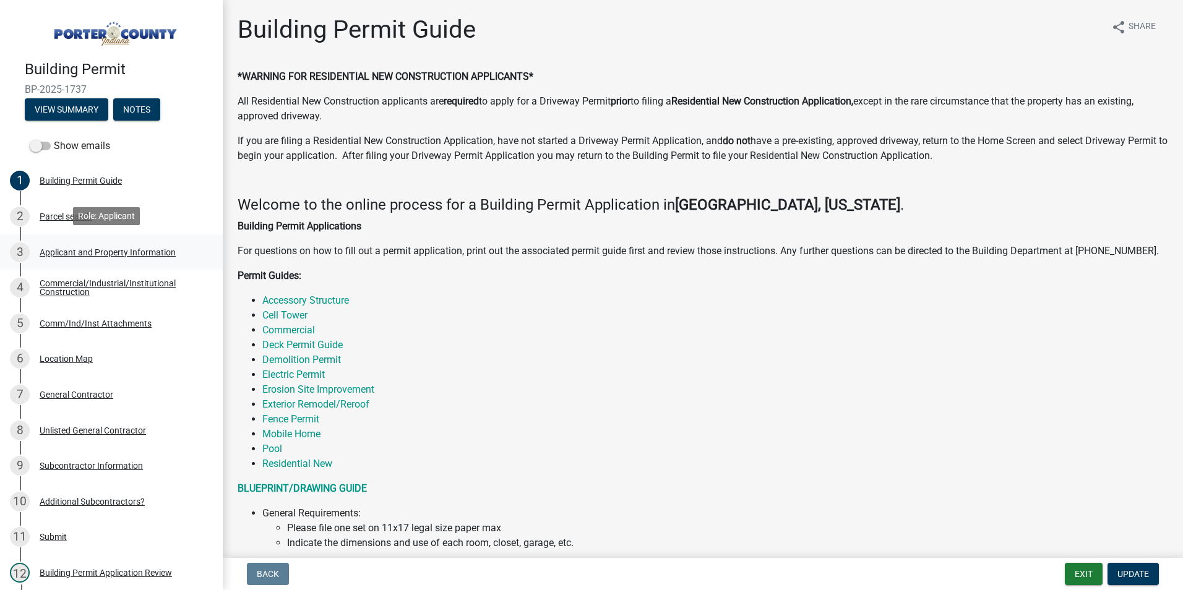
click at [71, 252] on div "Applicant and Property Information" at bounding box center [108, 252] width 136 height 9
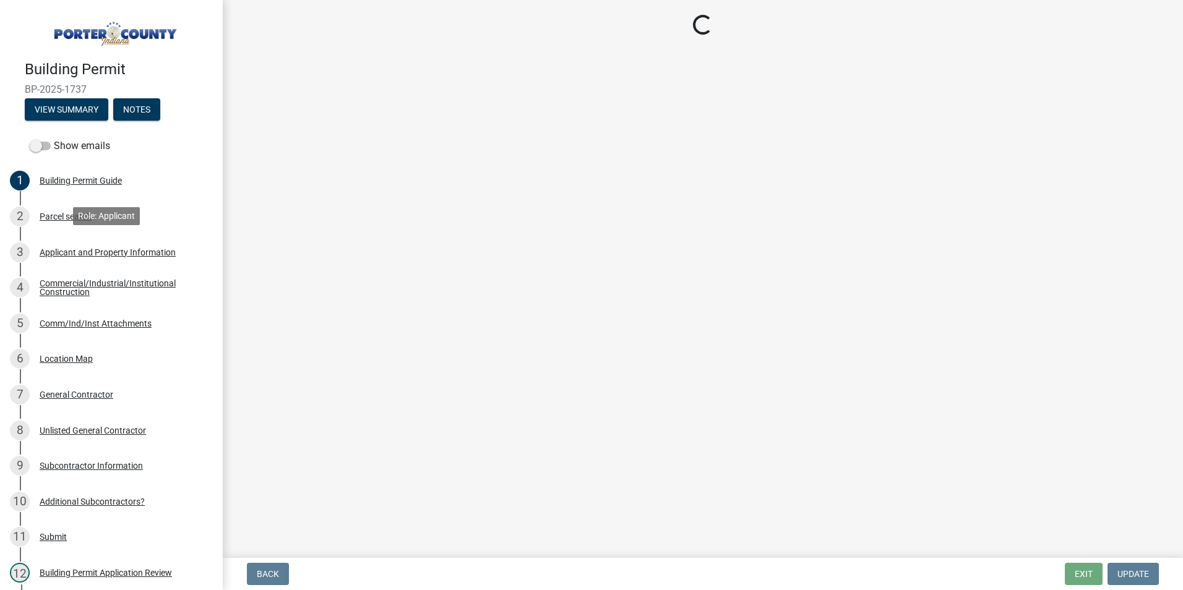
select select "6f5aa9ae-62ac-41bd-979a-9c71eae504cc"
select select "c796f995-08fe-487b-a20e-70ab553361d3"
select select "5b0bd147-faae-4a34-aa1b-5180dde0adcd"
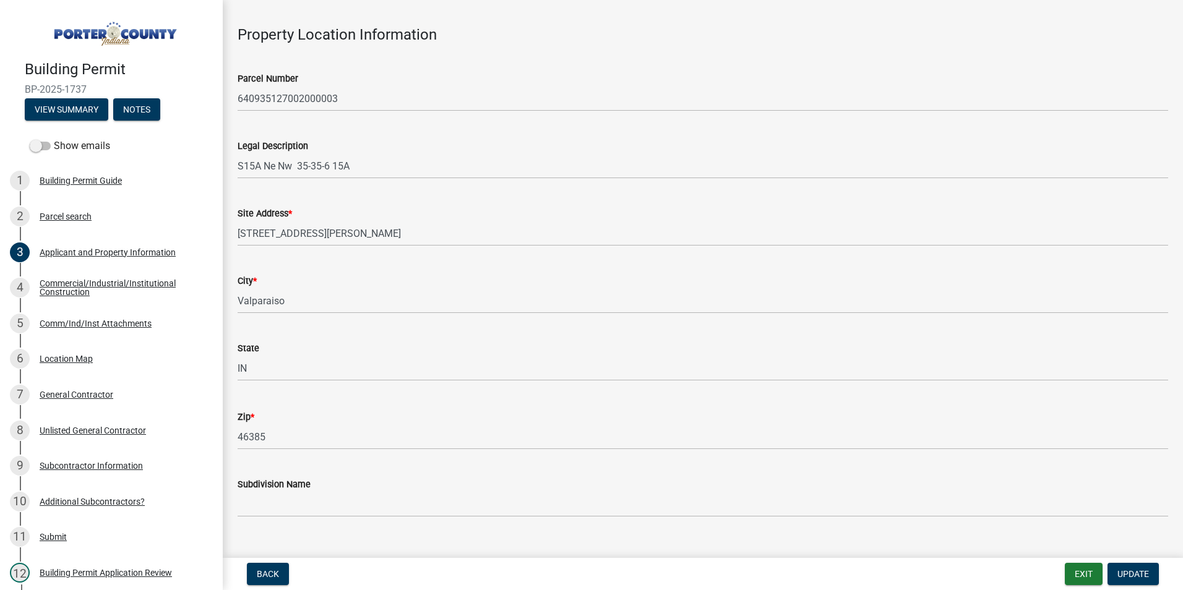
scroll to position [62, 0]
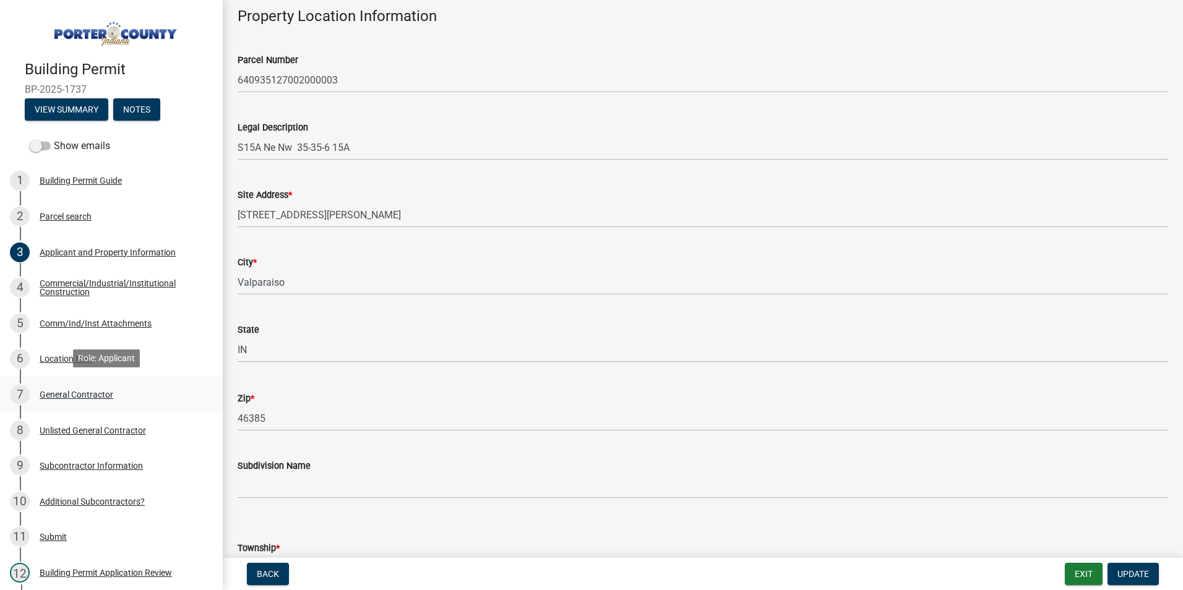
click at [77, 391] on div "General Contractor" at bounding box center [77, 394] width 74 height 9
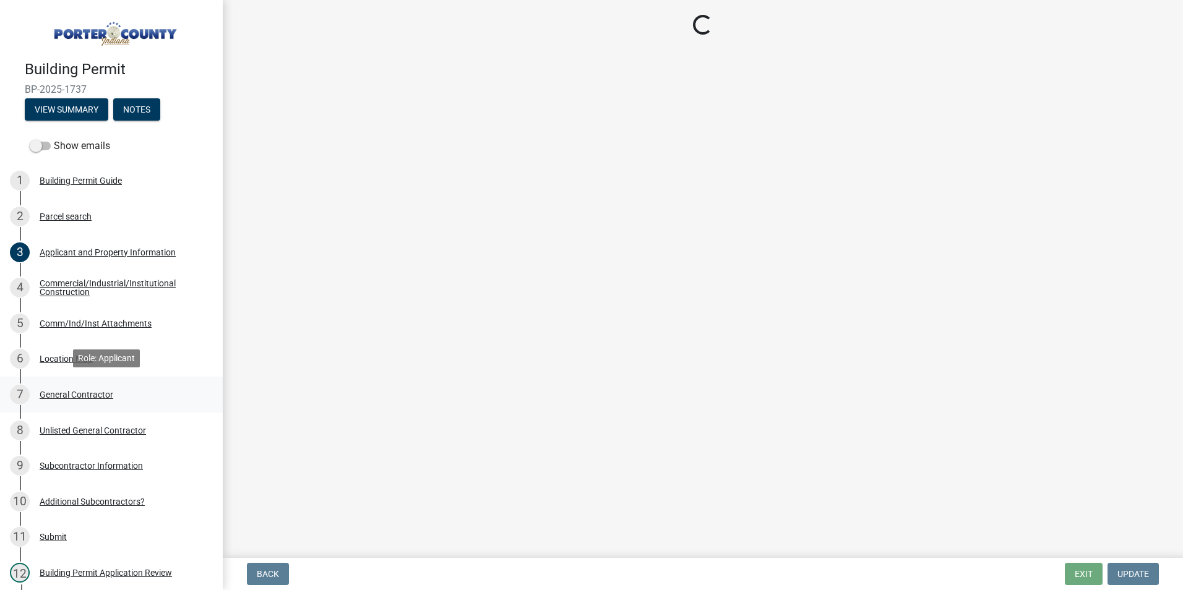
scroll to position [0, 0]
